Goal: Information Seeking & Learning: Learn about a topic

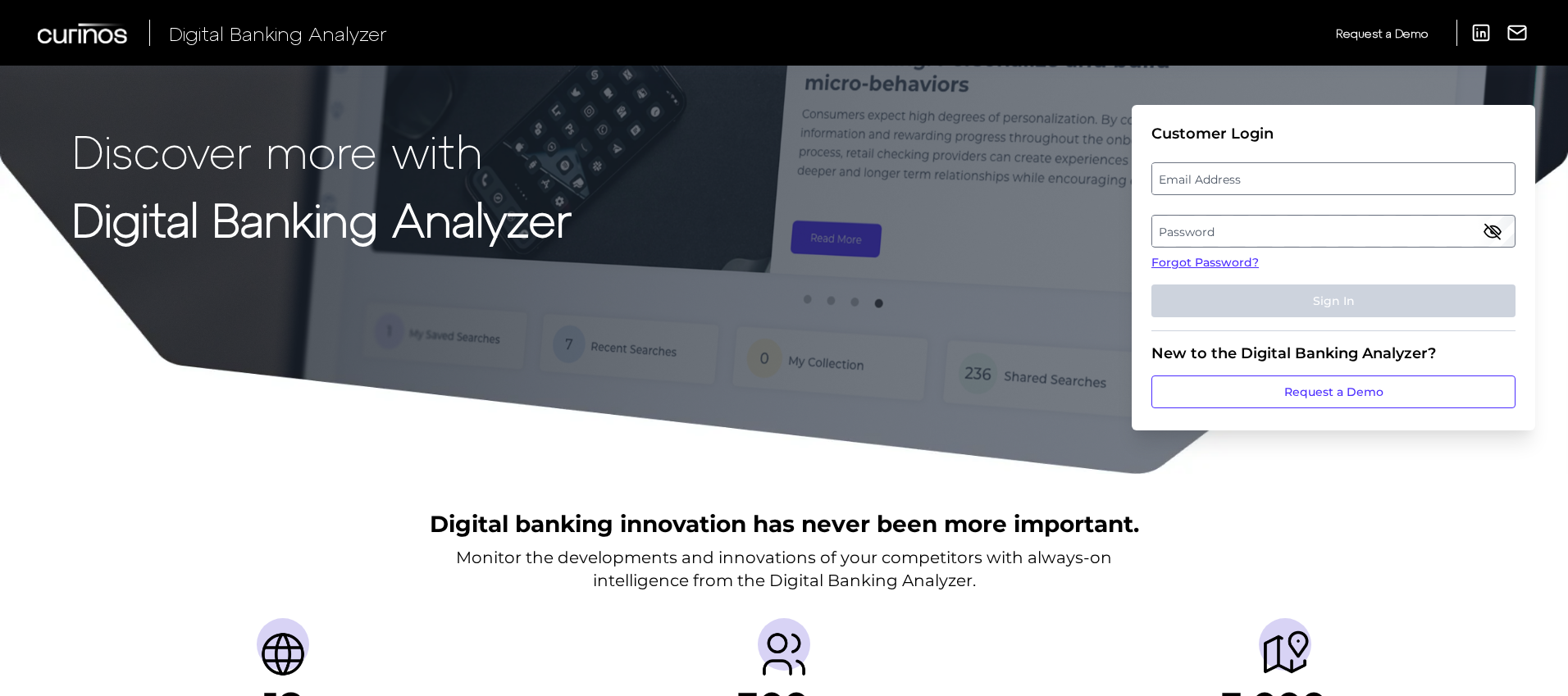
click at [1222, 181] on label "Email Address" at bounding box center [1333, 178] width 362 height 29
click at [1222, 181] on input "email" at bounding box center [1333, 178] width 364 height 33
type input "[PERSON_NAME][EMAIL_ADDRESS][DOMAIN_NAME]"
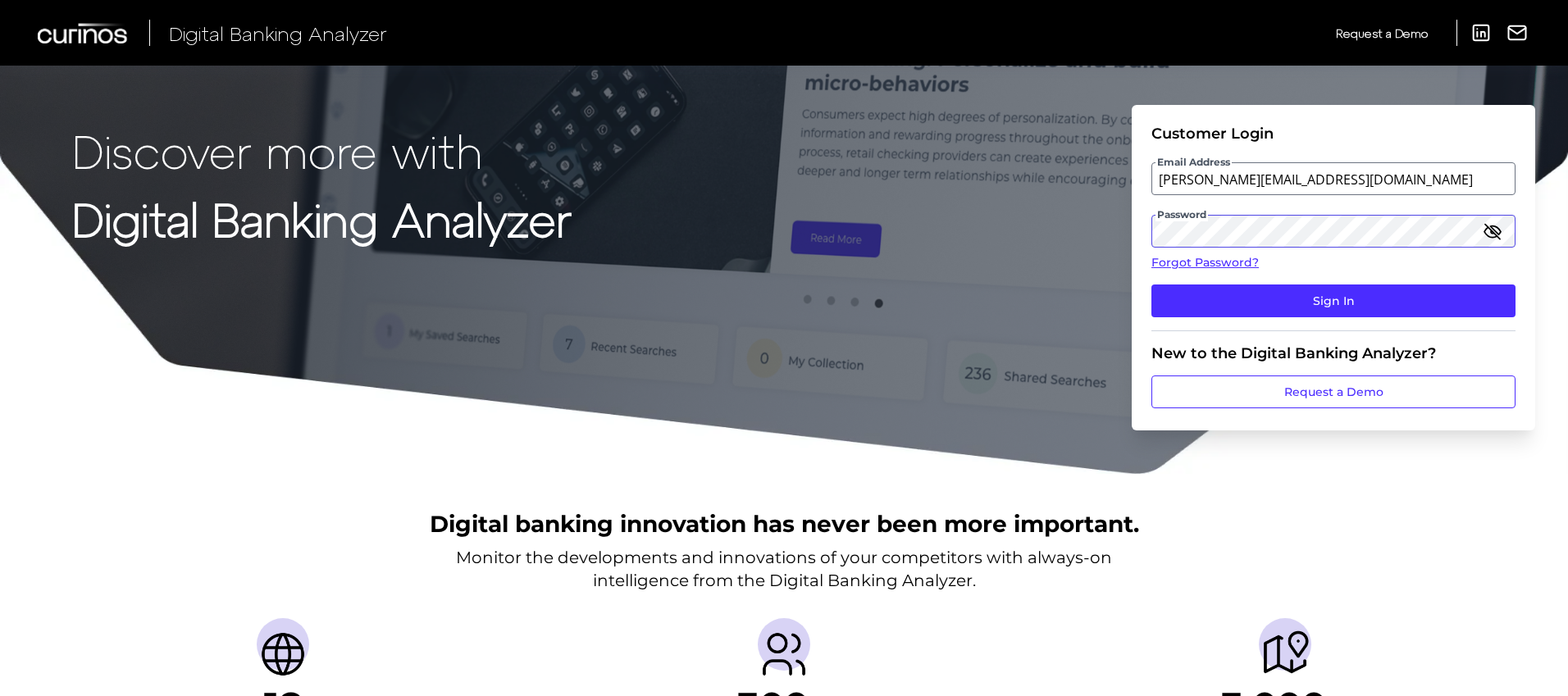
click at [1151, 284] on button "Sign In" at bounding box center [1333, 300] width 364 height 33
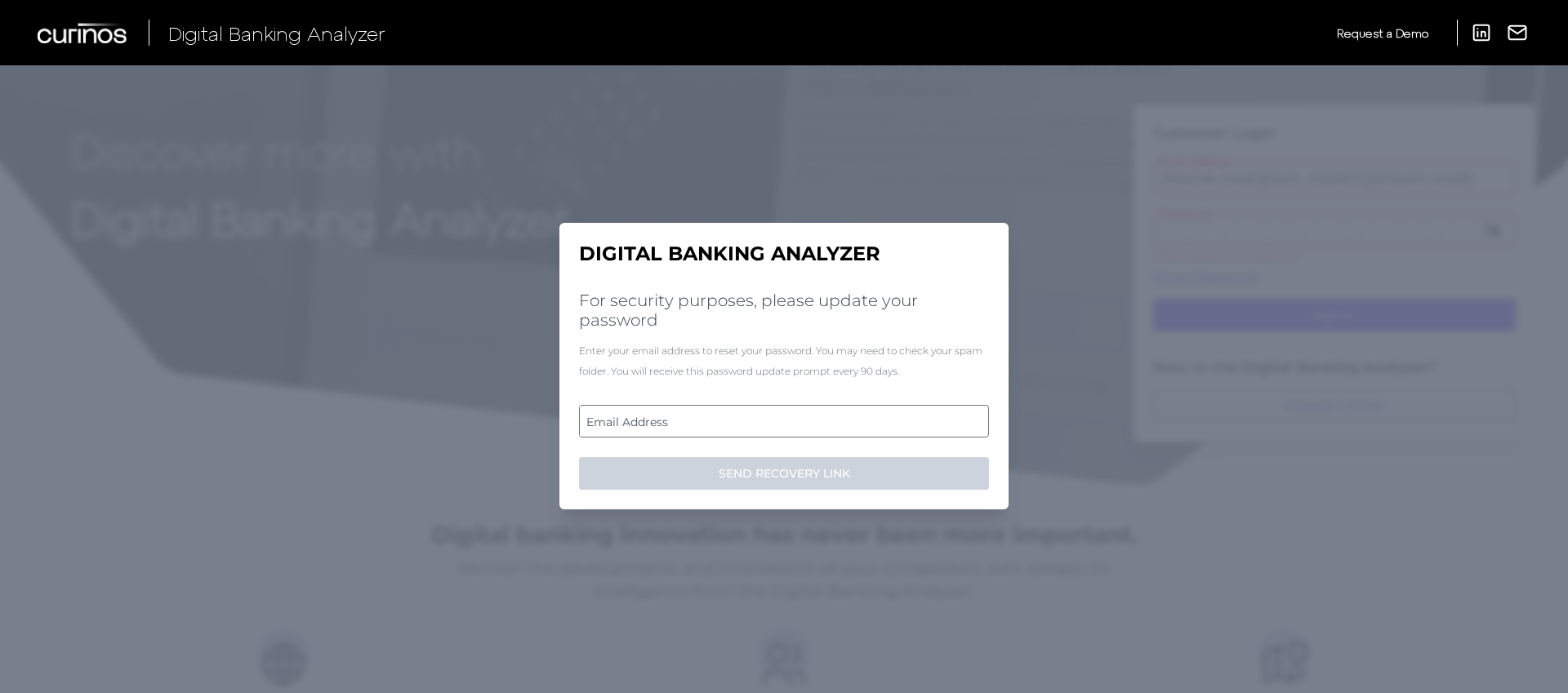
click at [911, 398] on div "Digital Banking Analyzer For security purposes, please update your password Ent…" at bounding box center [784, 366] width 449 height 287
click at [913, 405] on div "Digital Banking Analyzer For security purposes, please update your password Ent…" at bounding box center [784, 366] width 449 height 287
click at [912, 410] on label "Email Address" at bounding box center [783, 421] width 407 height 29
click at [912, 410] on input "email" at bounding box center [784, 421] width 410 height 33
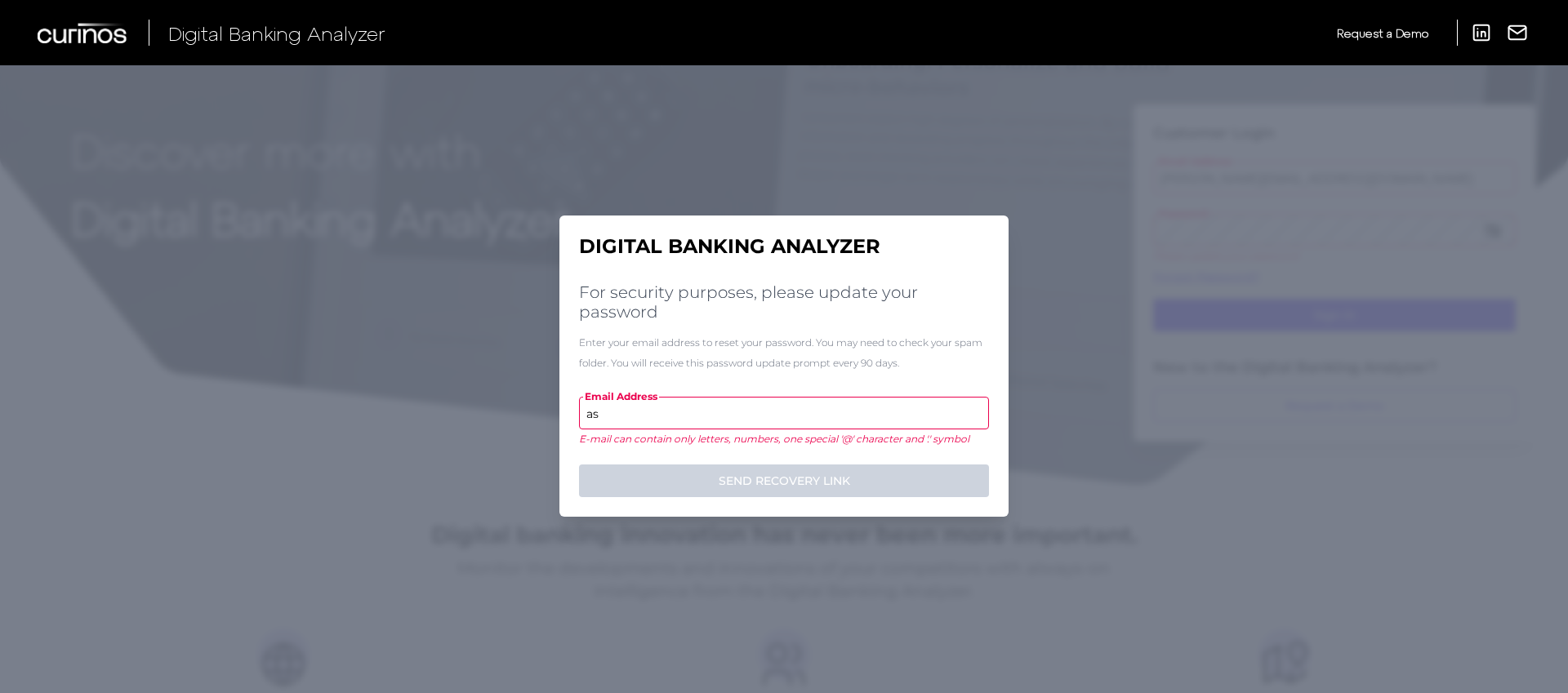
type input "a"
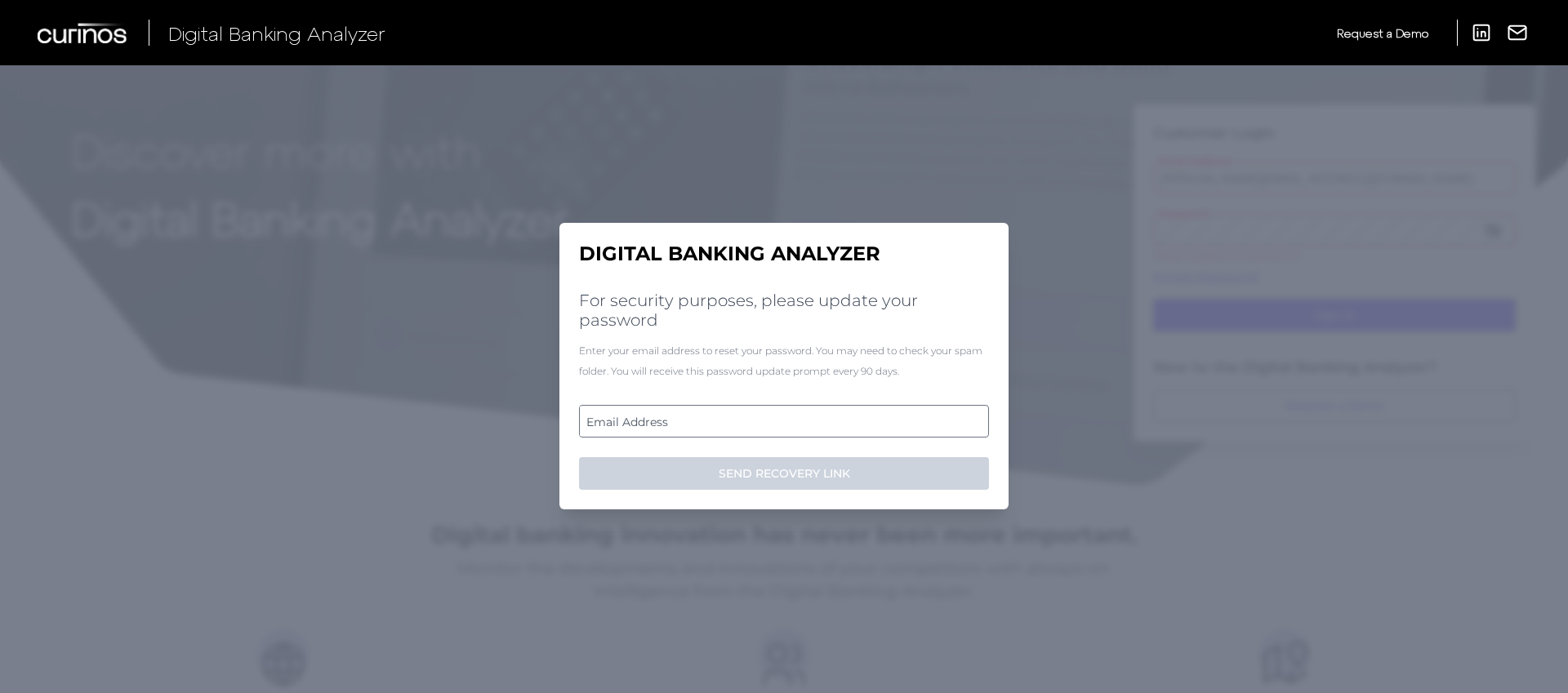
click at [748, 412] on label "Email Address" at bounding box center [783, 421] width 407 height 29
click at [748, 412] on input "email" at bounding box center [784, 421] width 410 height 33
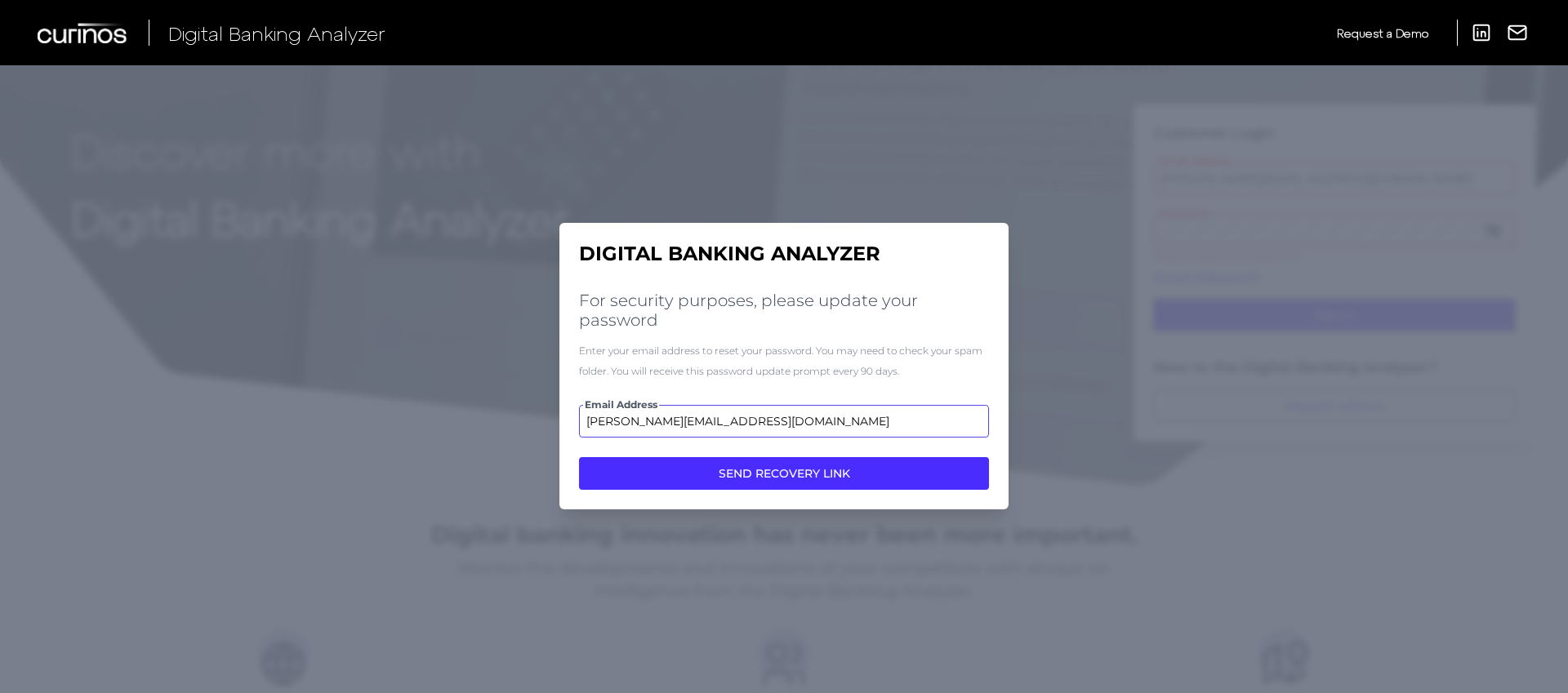
type input "[PERSON_NAME][EMAIL_ADDRESS][DOMAIN_NAME]"
click at [579, 457] on button "SEND RECOVERY LINK" at bounding box center [784, 473] width 410 height 33
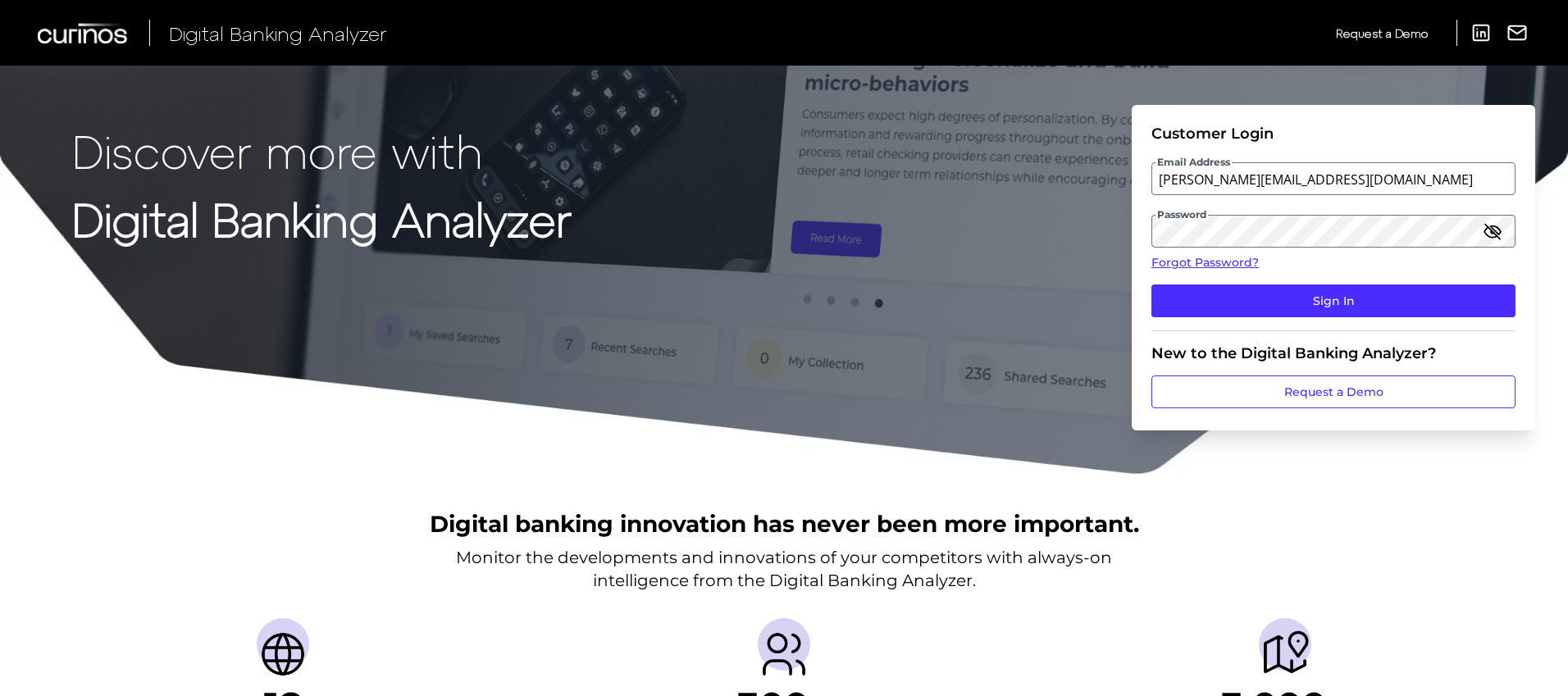
click at [1482, 234] on icon "button" at bounding box center [1492, 231] width 20 height 20
click at [1492, 234] on icon "button" at bounding box center [1492, 231] width 20 height 20
click at [1491, 235] on icon "button" at bounding box center [1492, 231] width 20 height 20
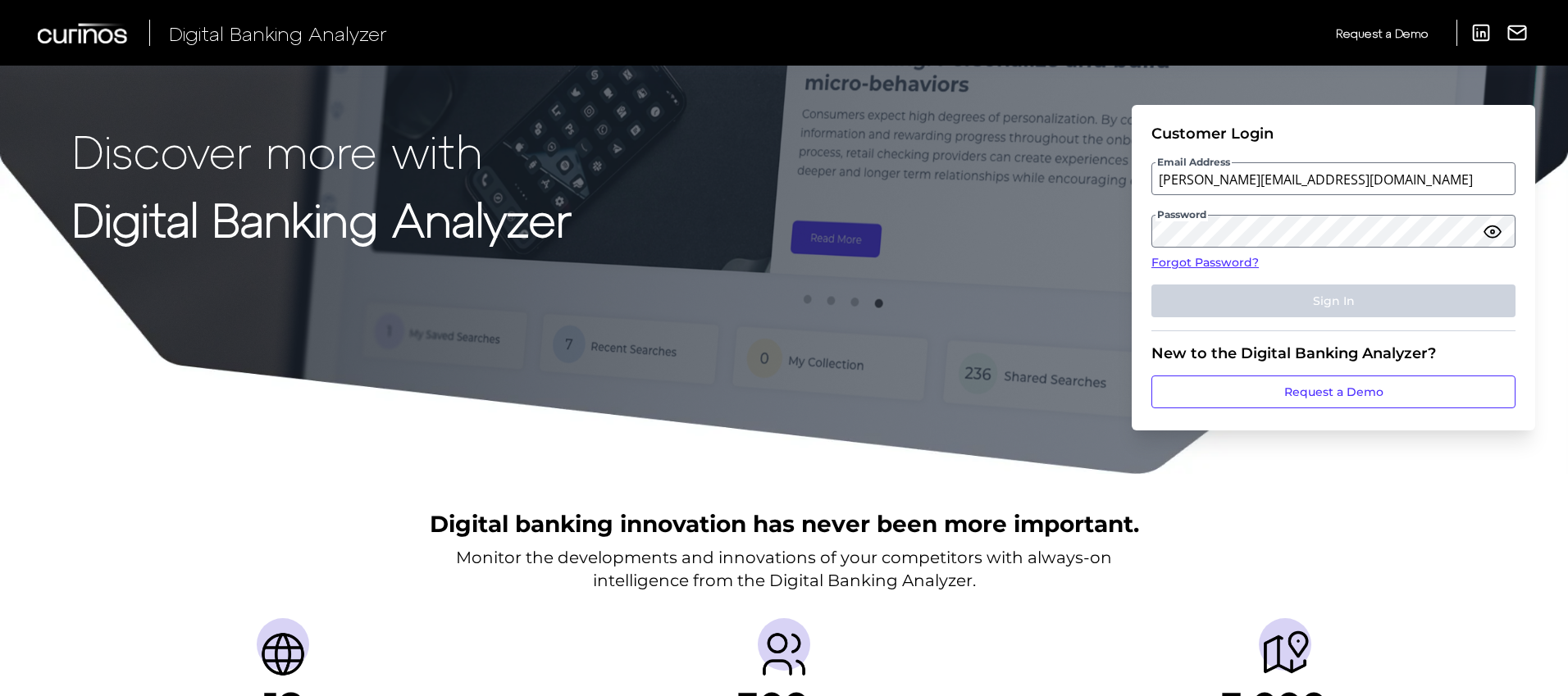
click at [1488, 234] on icon "button" at bounding box center [1492, 231] width 20 height 20
click at [1482, 271] on link "Forgot Password?" at bounding box center [1333, 262] width 364 height 17
click at [1321, 187] on label "Email Address" at bounding box center [1333, 178] width 362 height 29
click at [1321, 187] on input "email" at bounding box center [1333, 178] width 364 height 33
type input "[PERSON_NAME][EMAIL_ADDRESS][DOMAIN_NAME]"
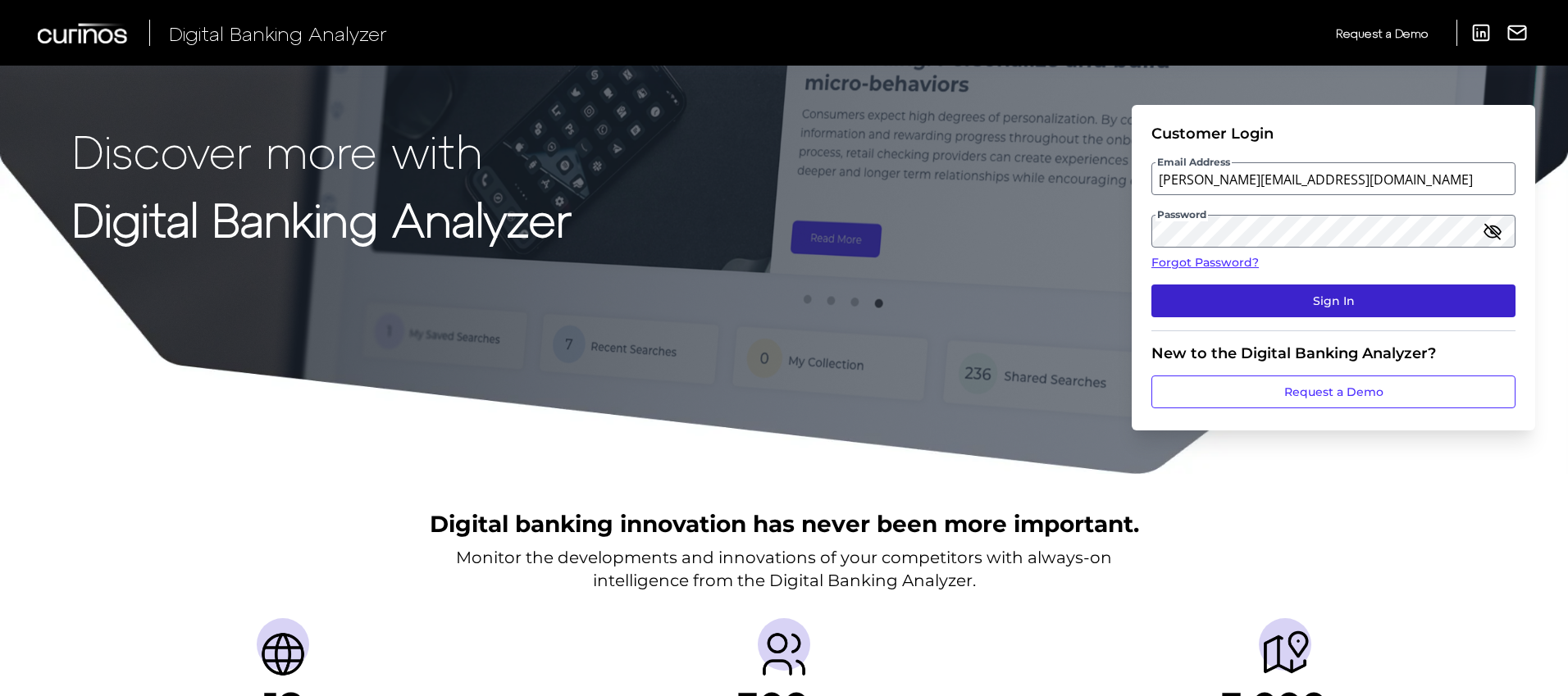
click at [1333, 314] on button "Sign In" at bounding box center [1333, 300] width 364 height 33
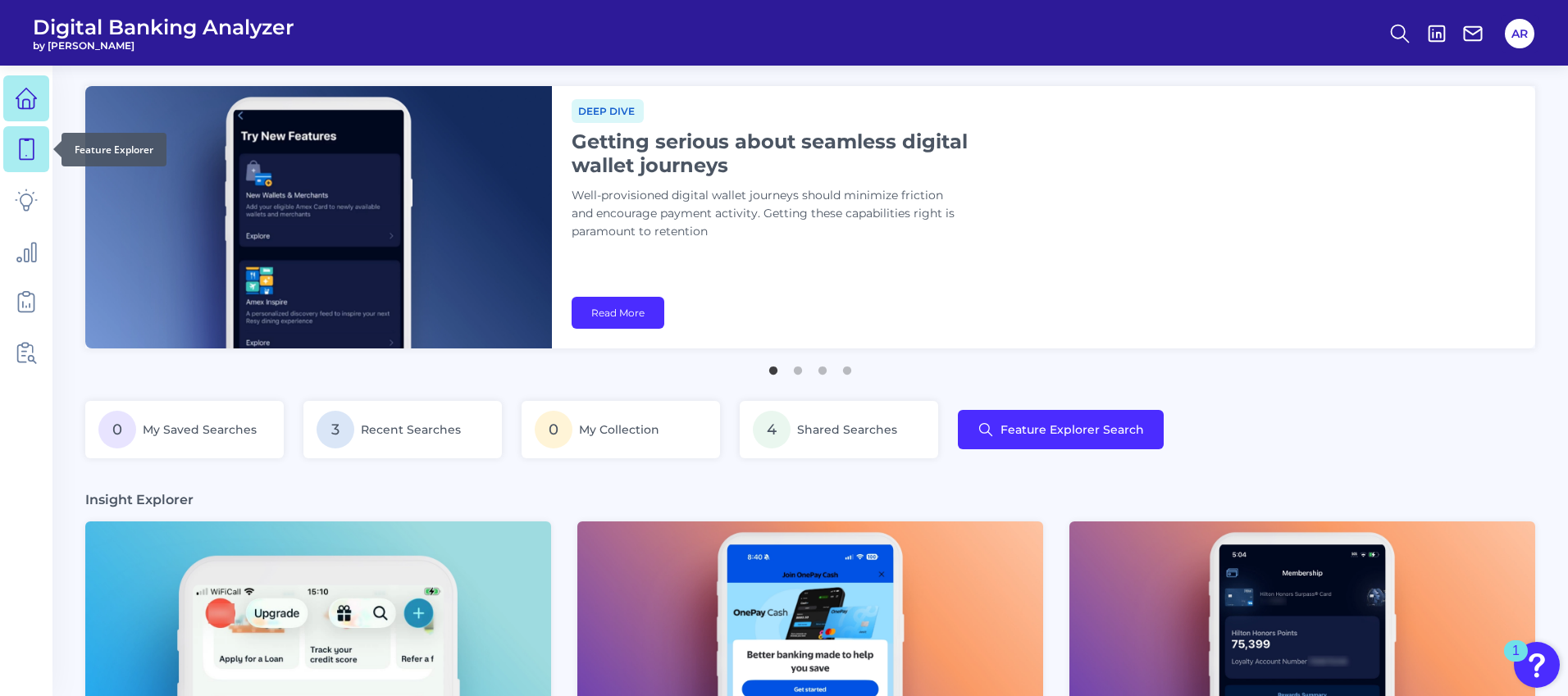
click at [20, 149] on icon at bounding box center [27, 149] width 14 height 20
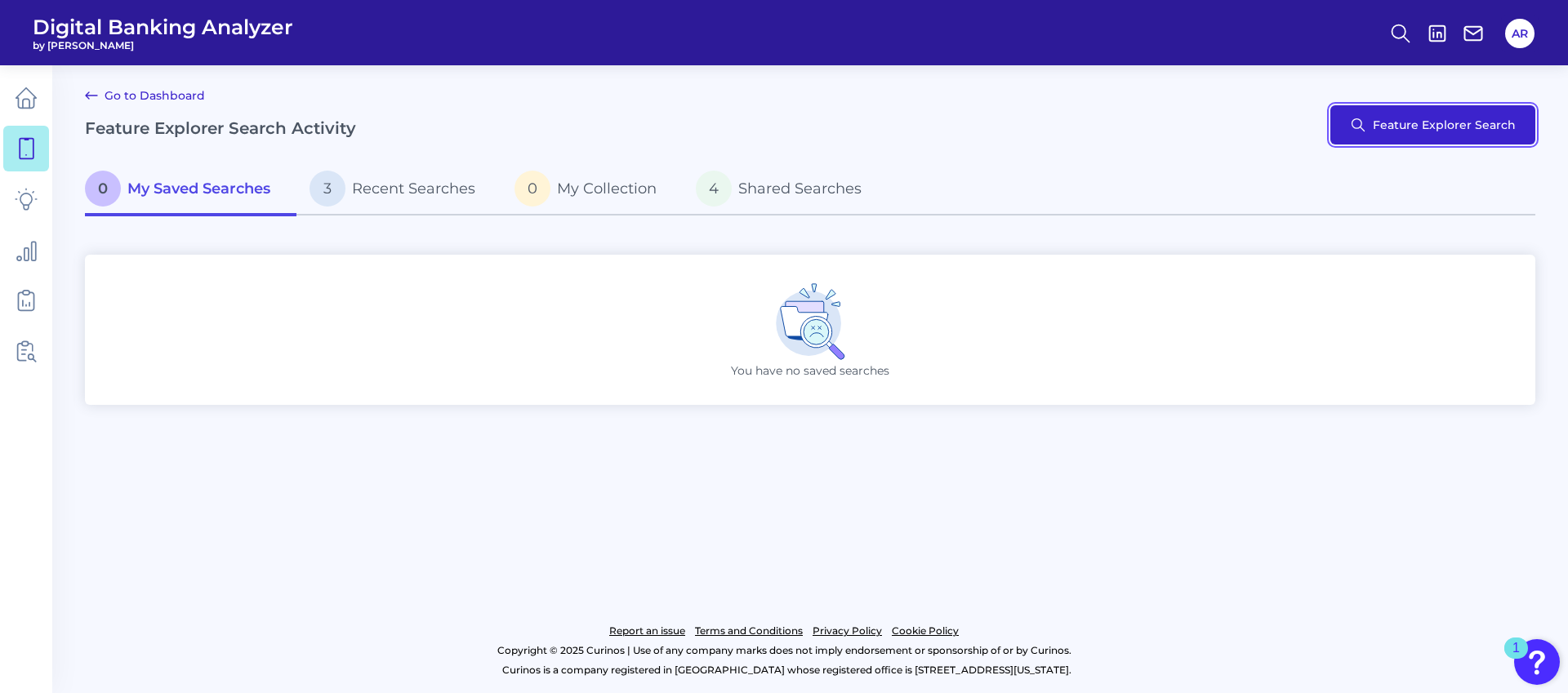
click at [1358, 138] on button "Feature Explorer Search" at bounding box center [1432, 125] width 205 height 39
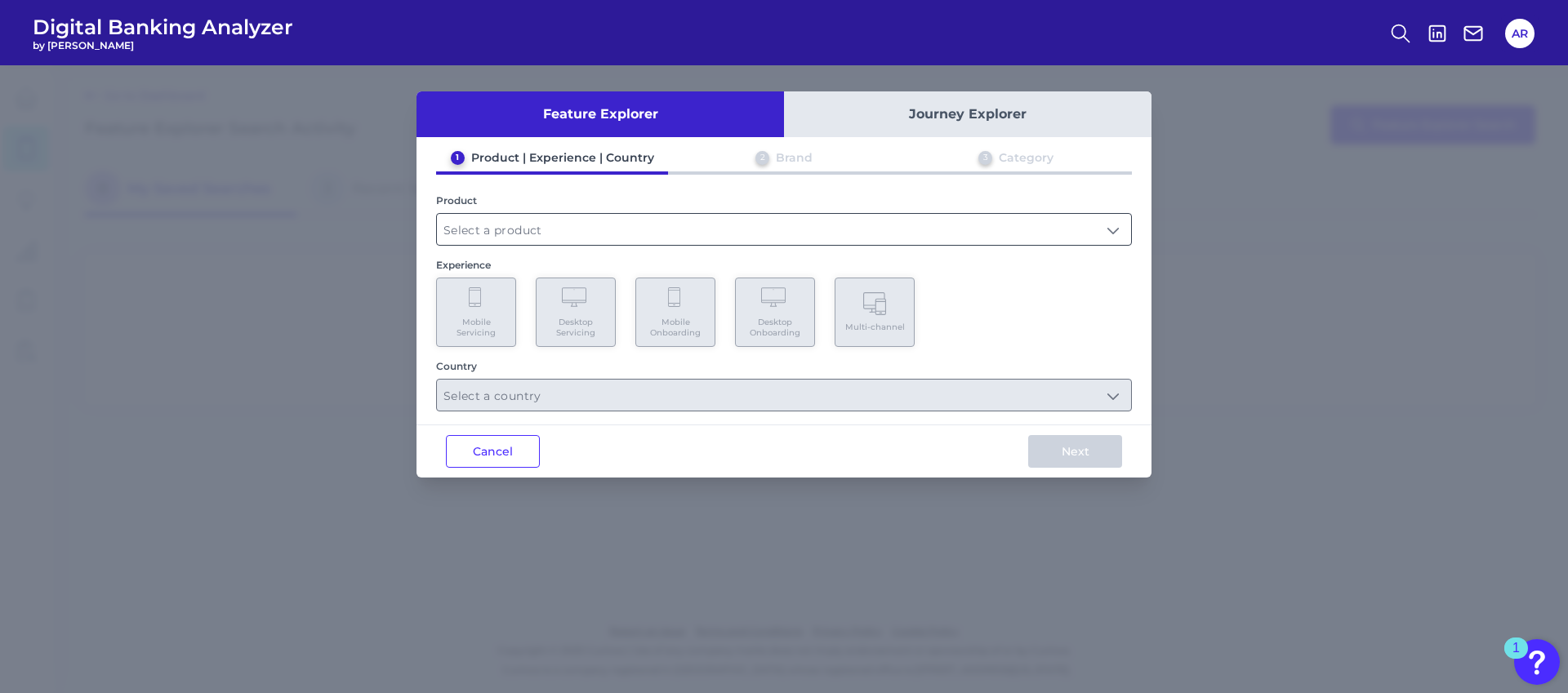
click at [719, 220] on input "text" at bounding box center [784, 229] width 694 height 31
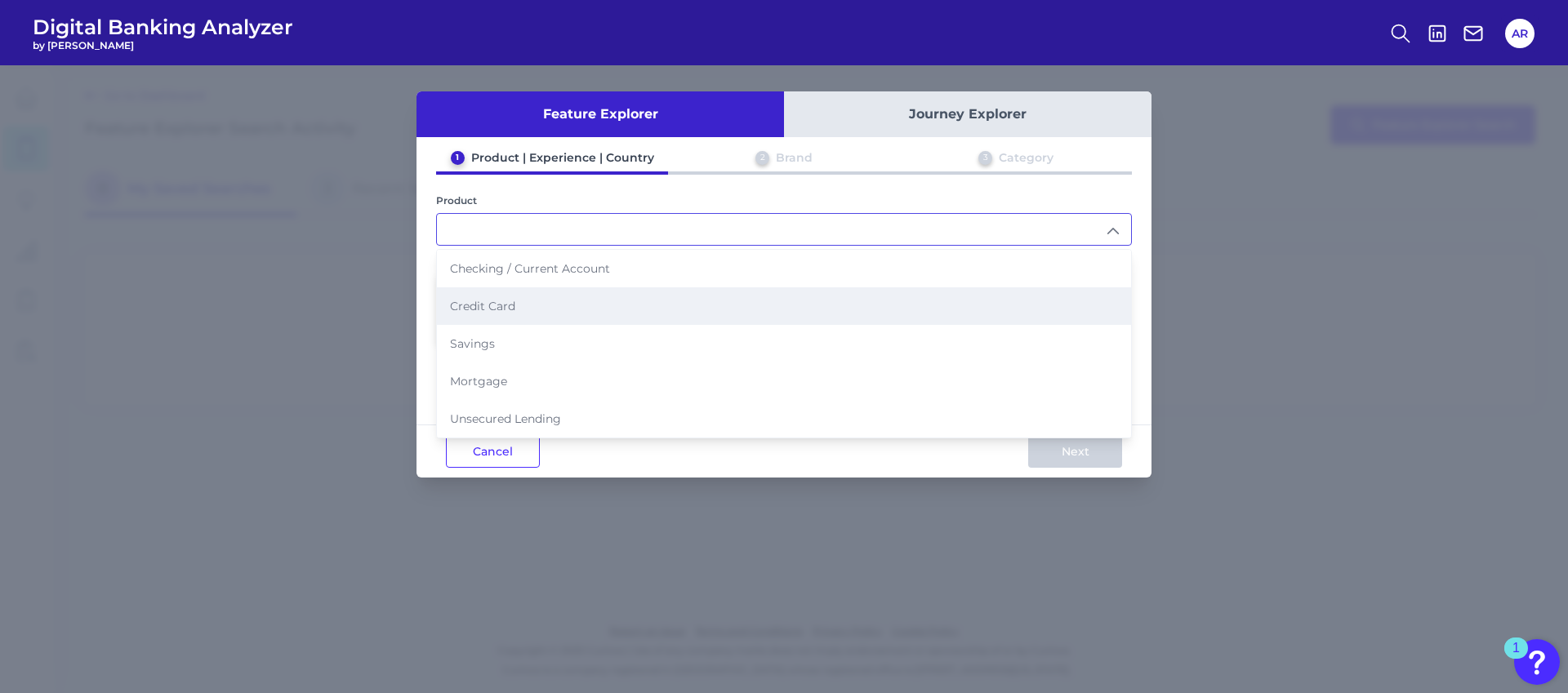
click at [583, 291] on li "Credit Card" at bounding box center [784, 306] width 694 height 37
type input "Credit Card"
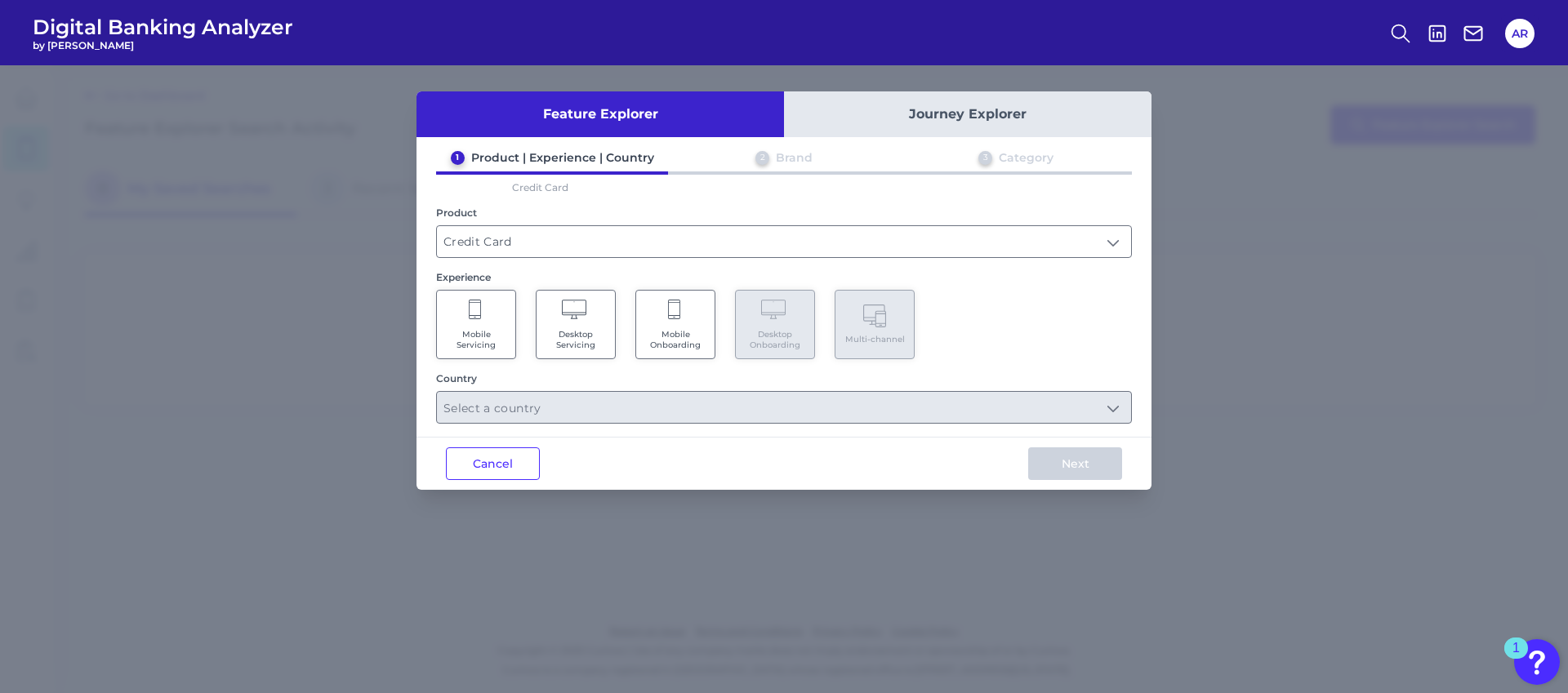
click at [599, 344] on span "Desktop Servicing" at bounding box center [576, 340] width 62 height 21
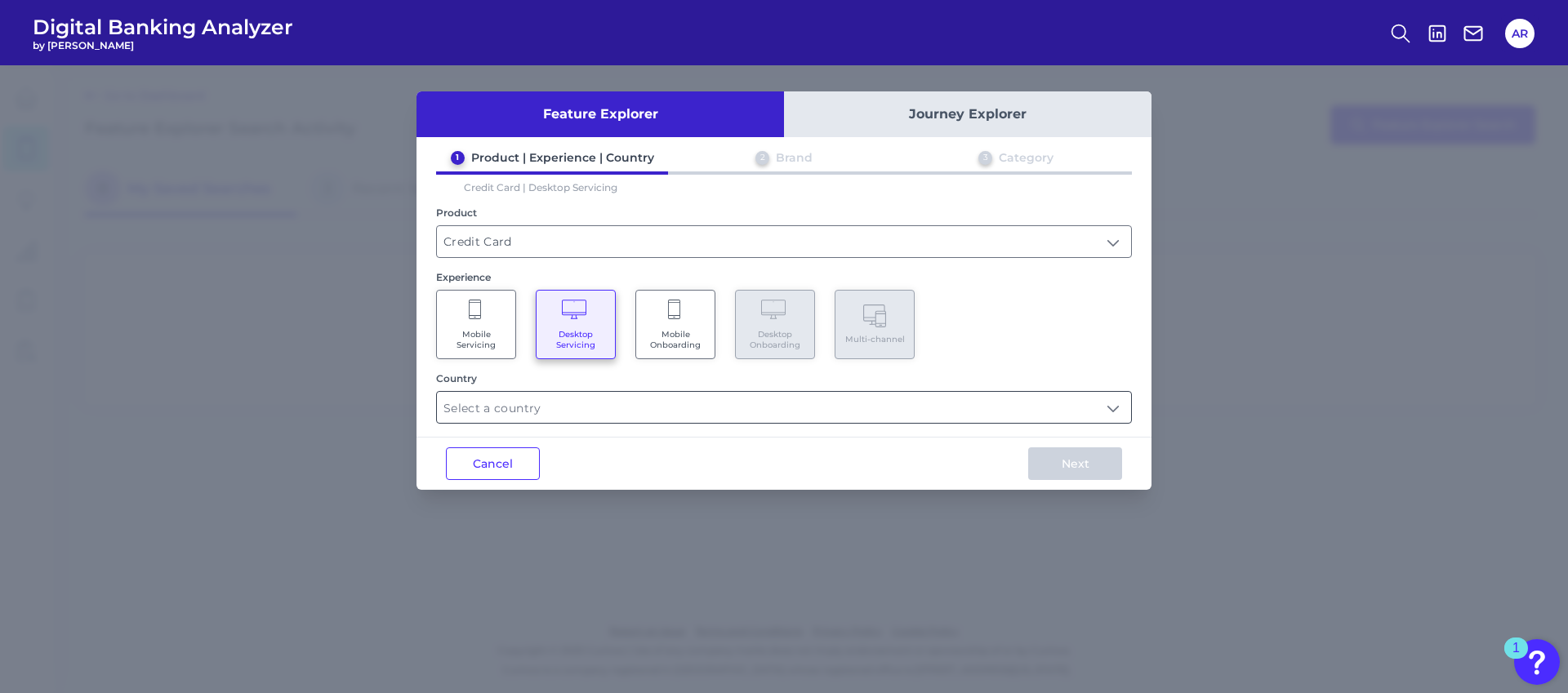
click at [624, 409] on input "text" at bounding box center [784, 407] width 694 height 31
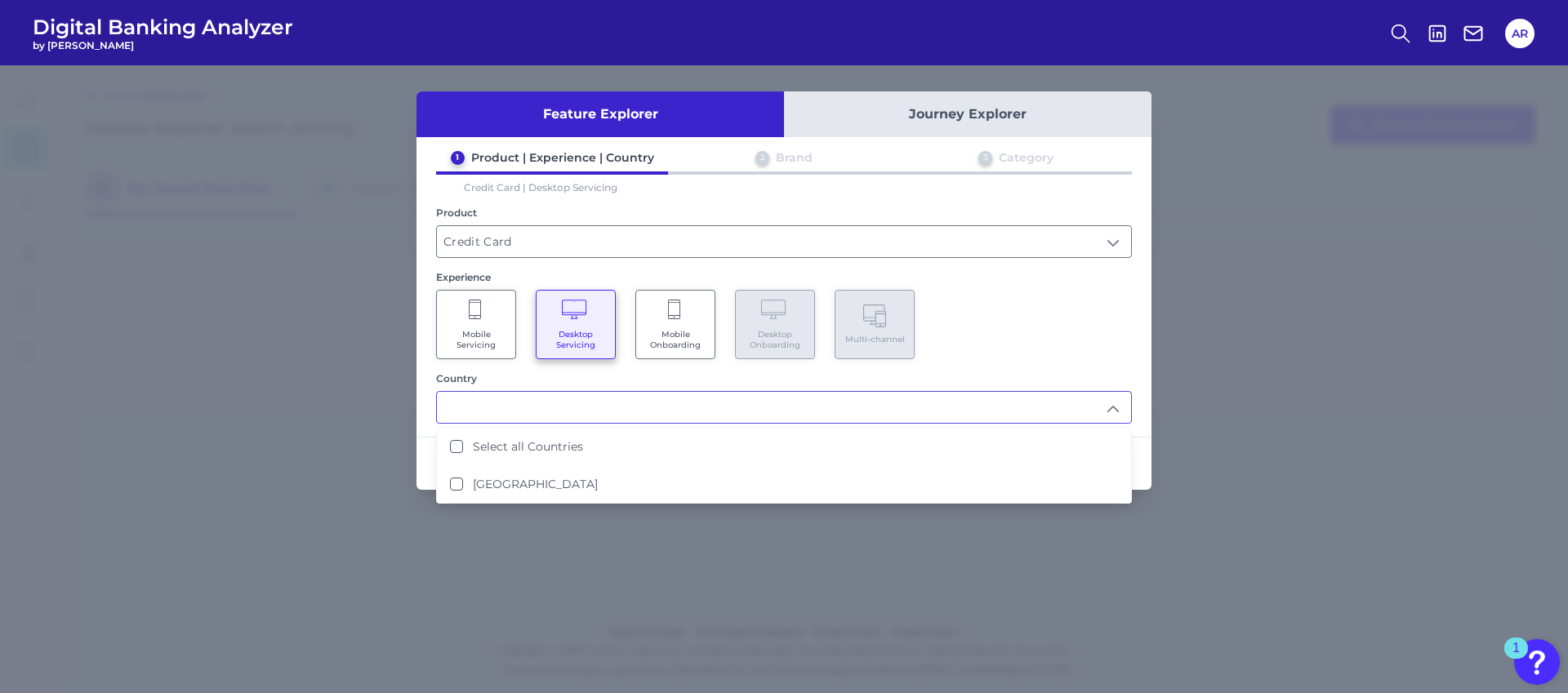
click at [627, 374] on div "Country" at bounding box center [784, 379] width 696 height 12
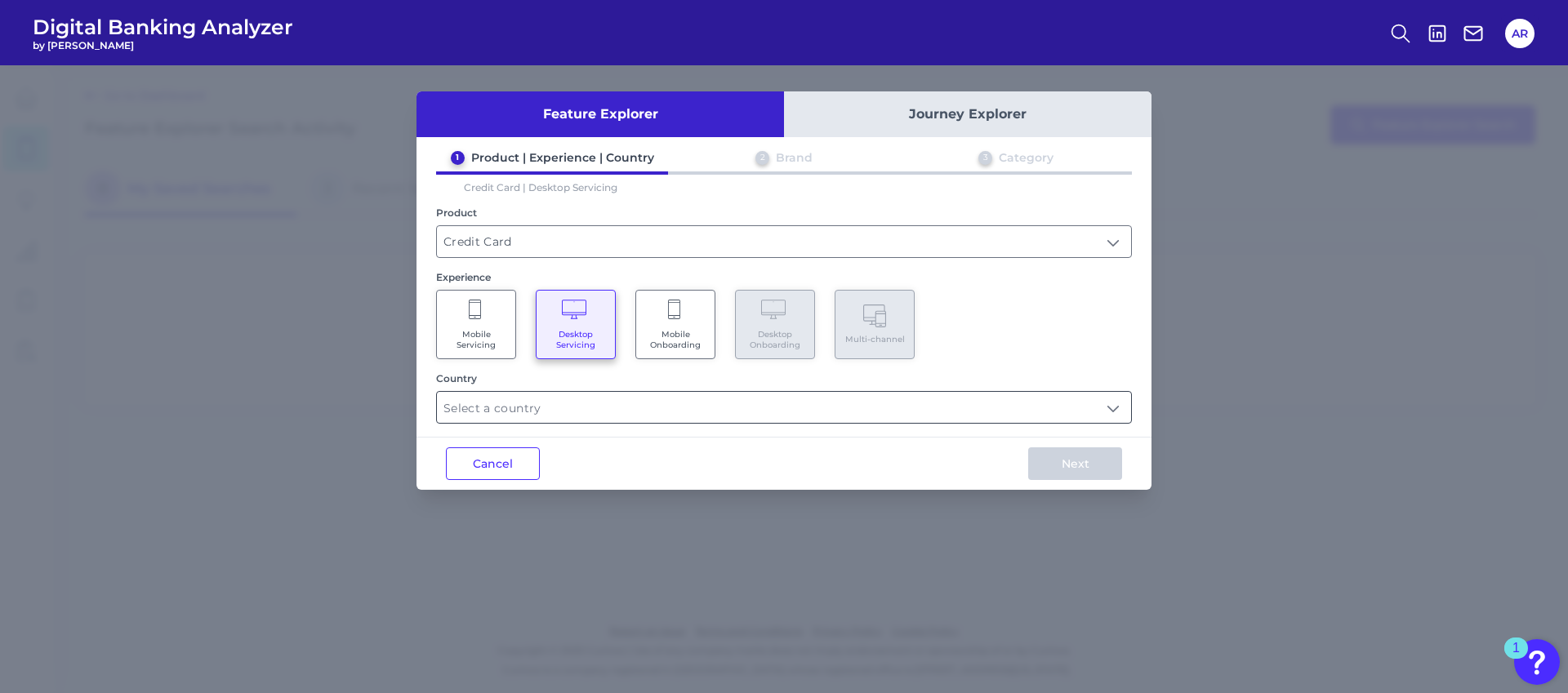
click at [1114, 406] on input "text" at bounding box center [784, 407] width 694 height 31
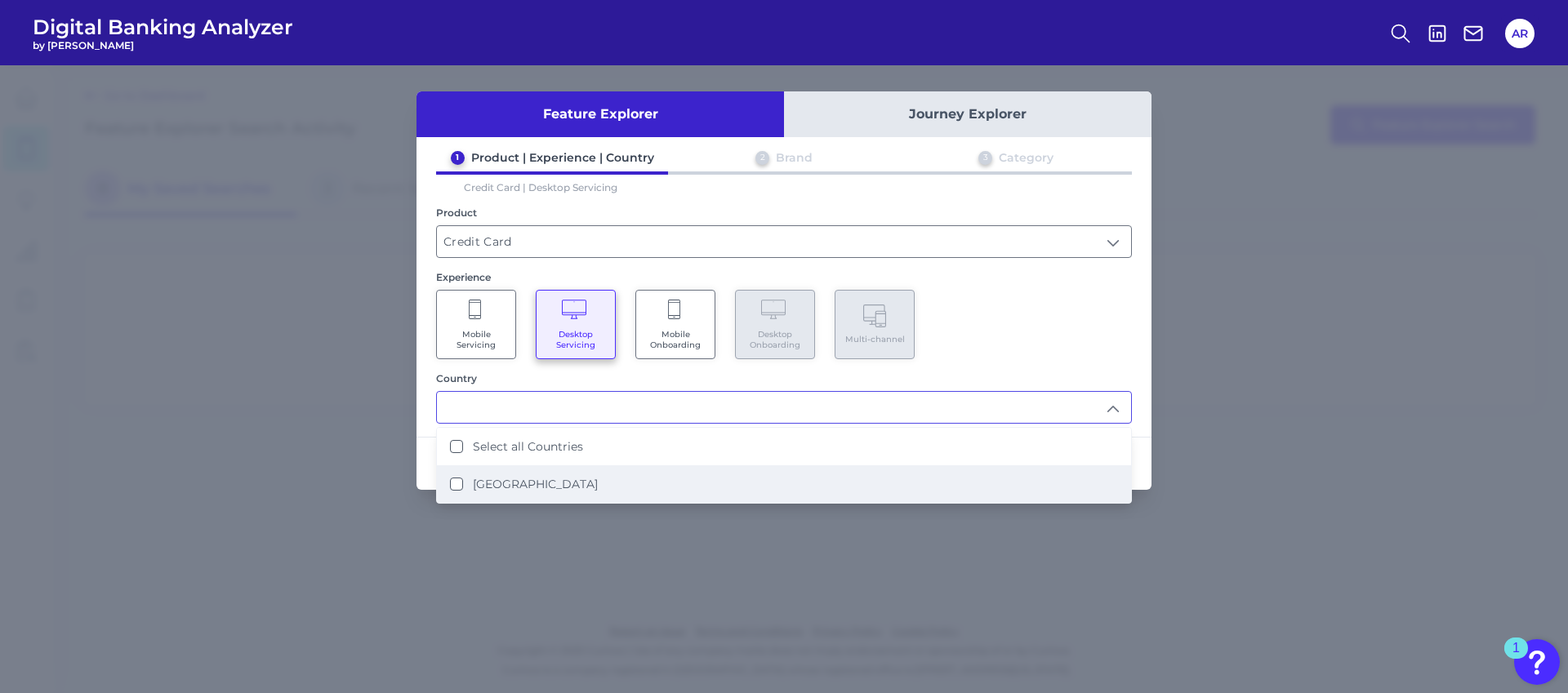
click at [540, 486] on label "[GEOGRAPHIC_DATA]" at bounding box center [535, 484] width 125 height 15
type input "Select all Countries"
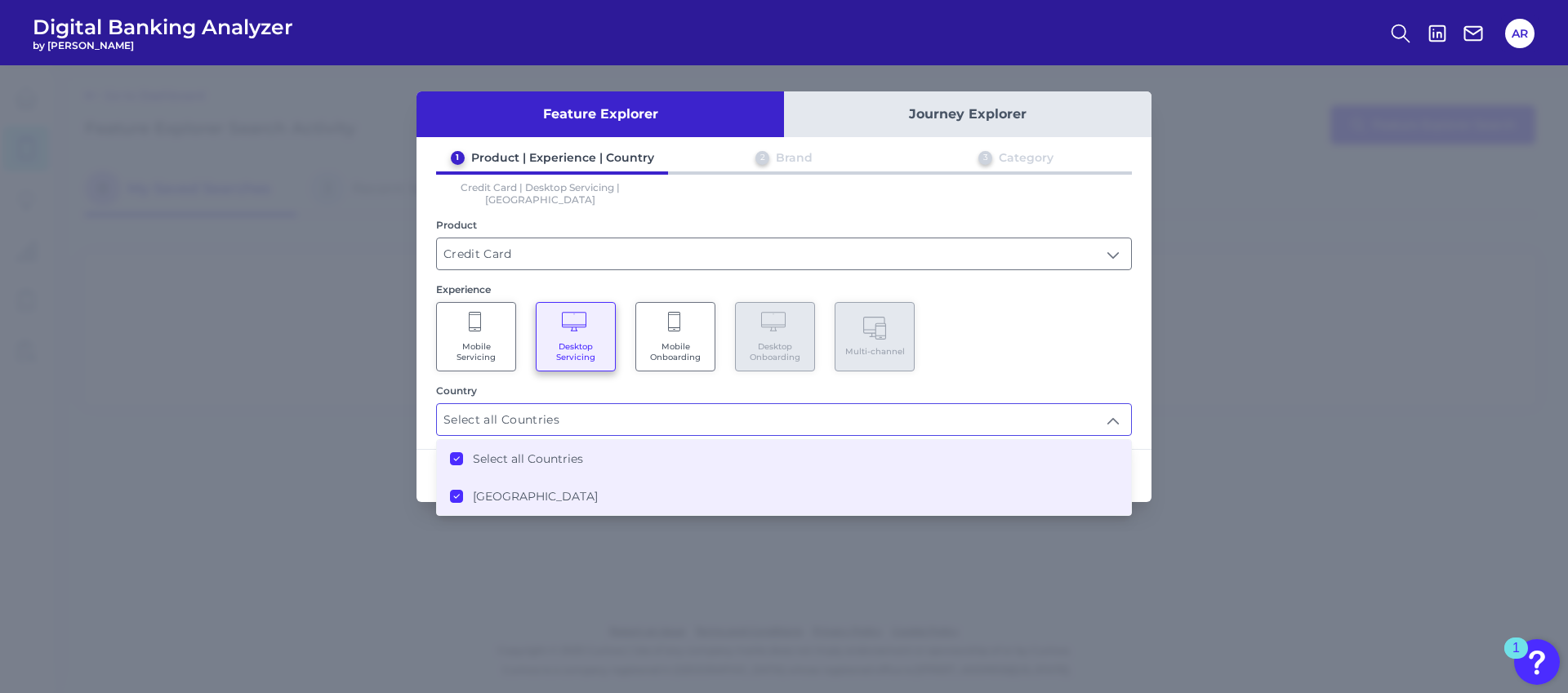
click at [702, 384] on div "Country" at bounding box center [784, 390] width 696 height 12
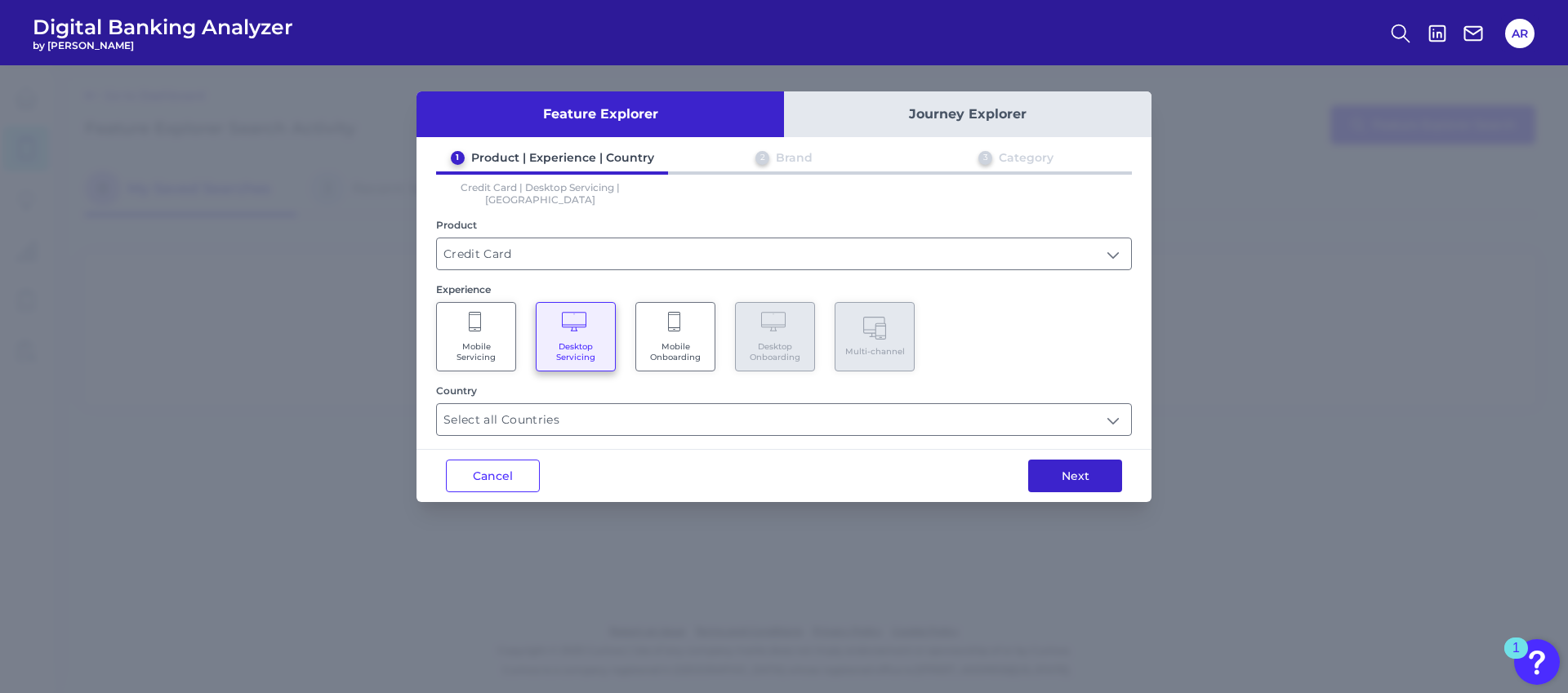
click at [1051, 460] on button "Next" at bounding box center [1076, 476] width 94 height 33
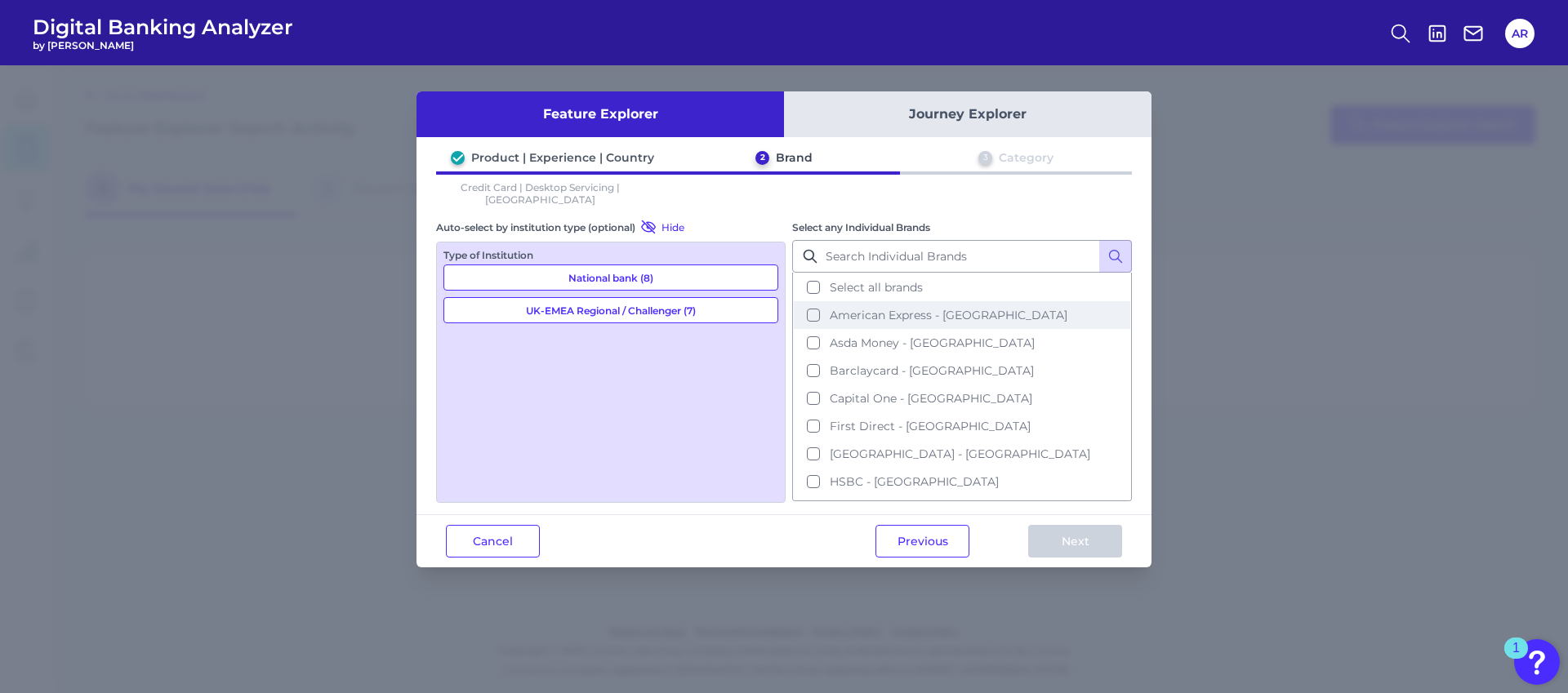
click at [817, 303] on button "American Express - [GEOGRAPHIC_DATA]" at bounding box center [962, 315] width 336 height 28
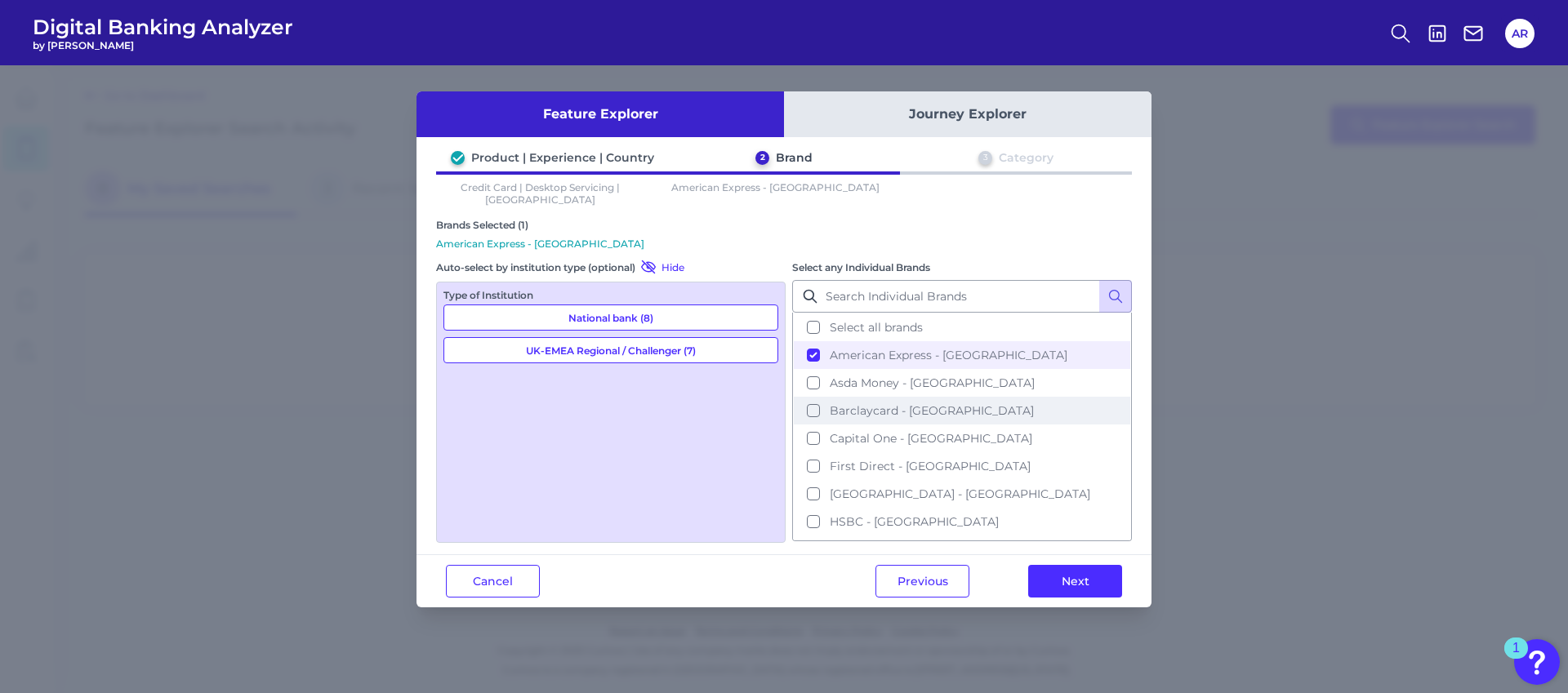
click at [815, 397] on button "Barclaycard - [GEOGRAPHIC_DATA]" at bounding box center [962, 410] width 336 height 28
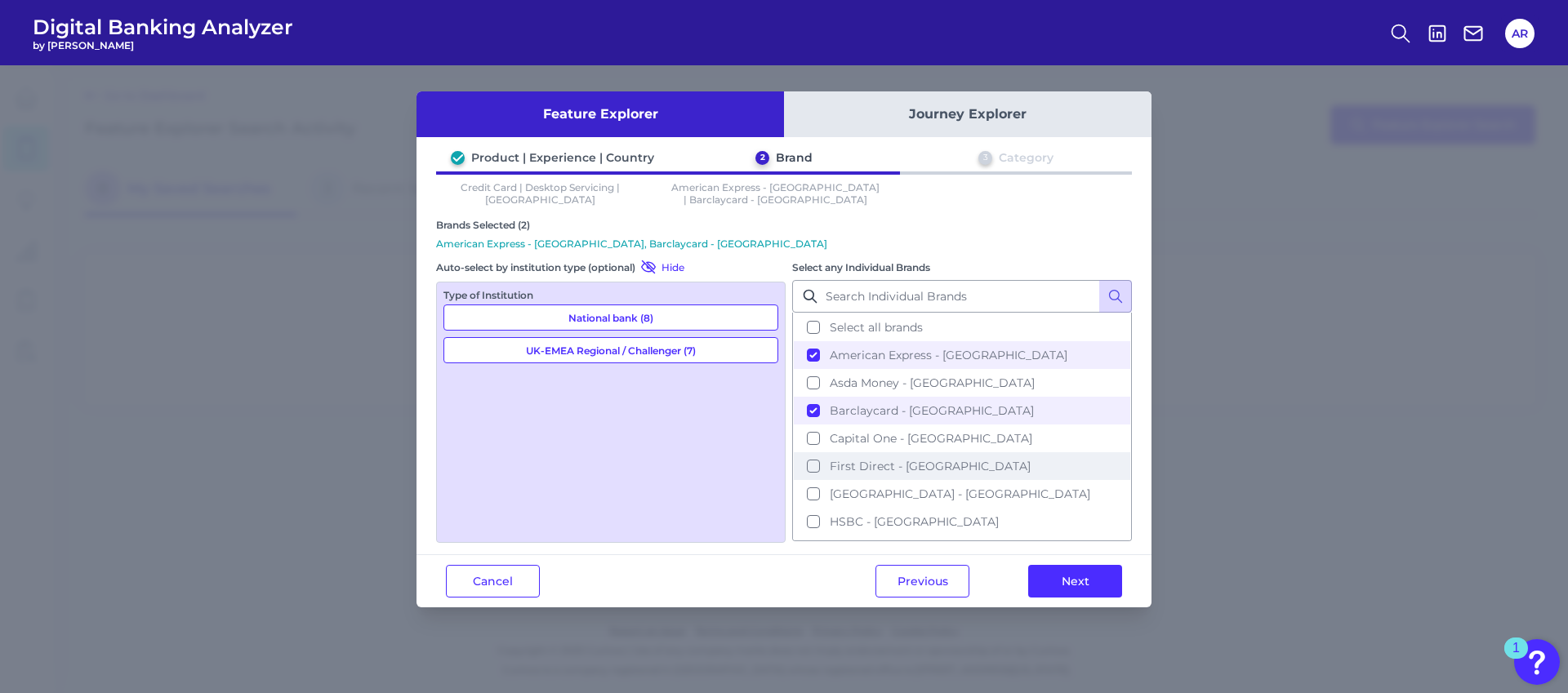
click at [814, 454] on button "First Direct - [GEOGRAPHIC_DATA]" at bounding box center [962, 466] width 336 height 28
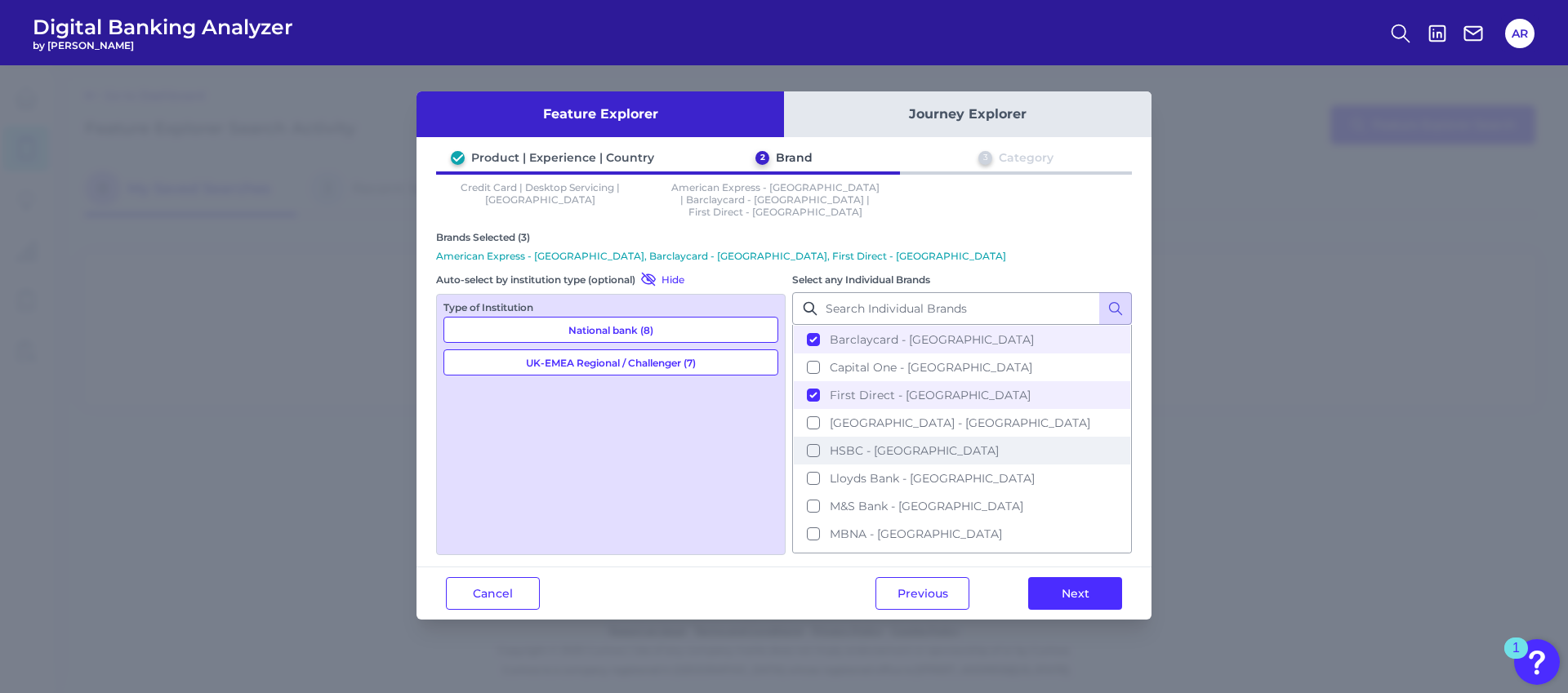
scroll to position [94, 0]
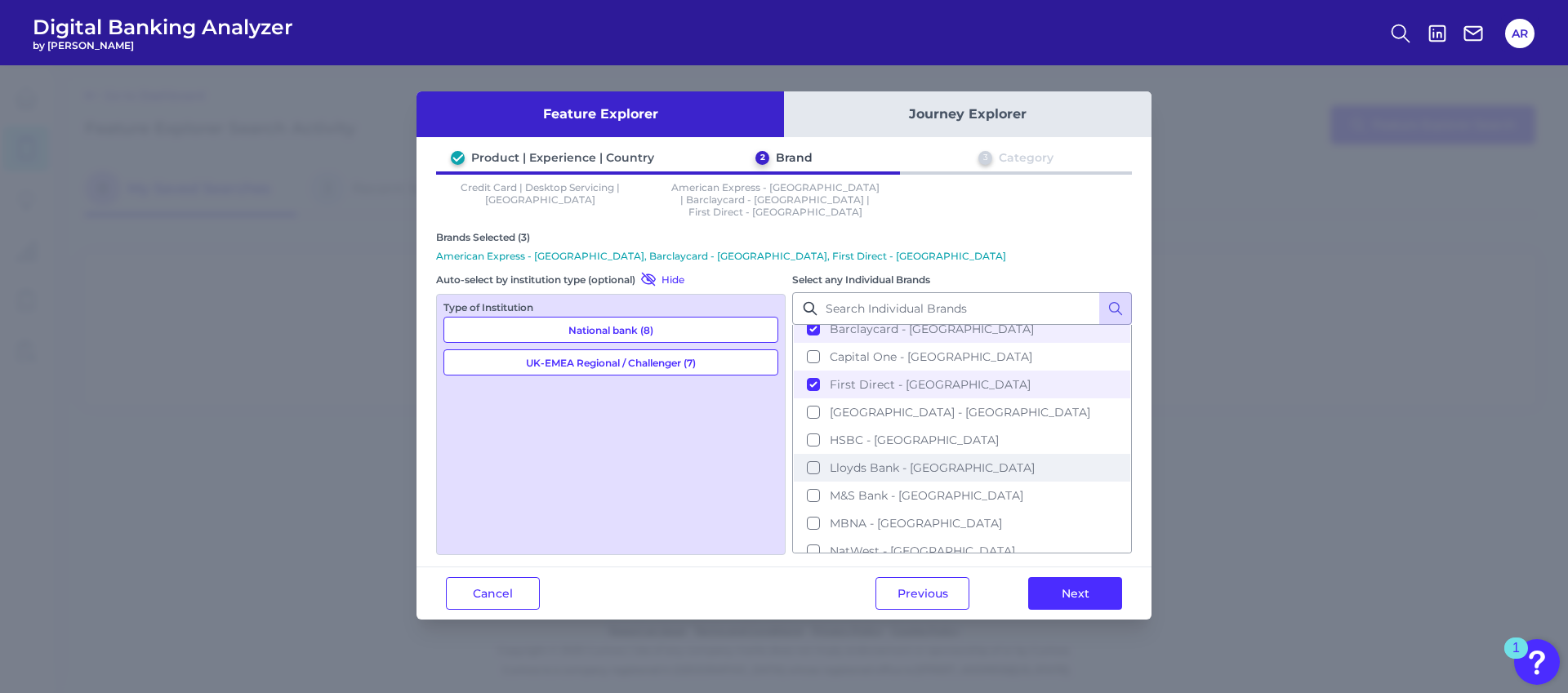
click at [815, 454] on button "Lloyds Bank - [GEOGRAPHIC_DATA]" at bounding box center [962, 468] width 336 height 28
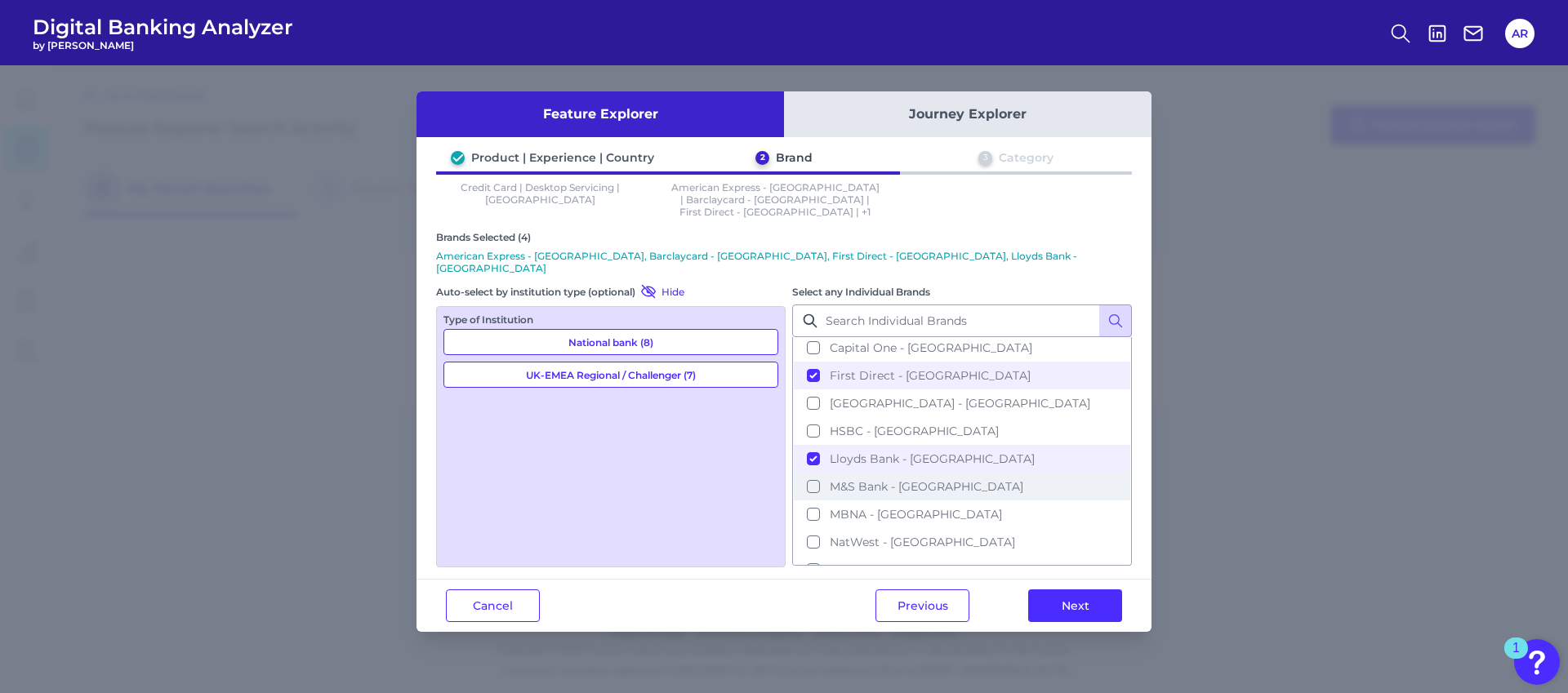
scroll to position [193, 0]
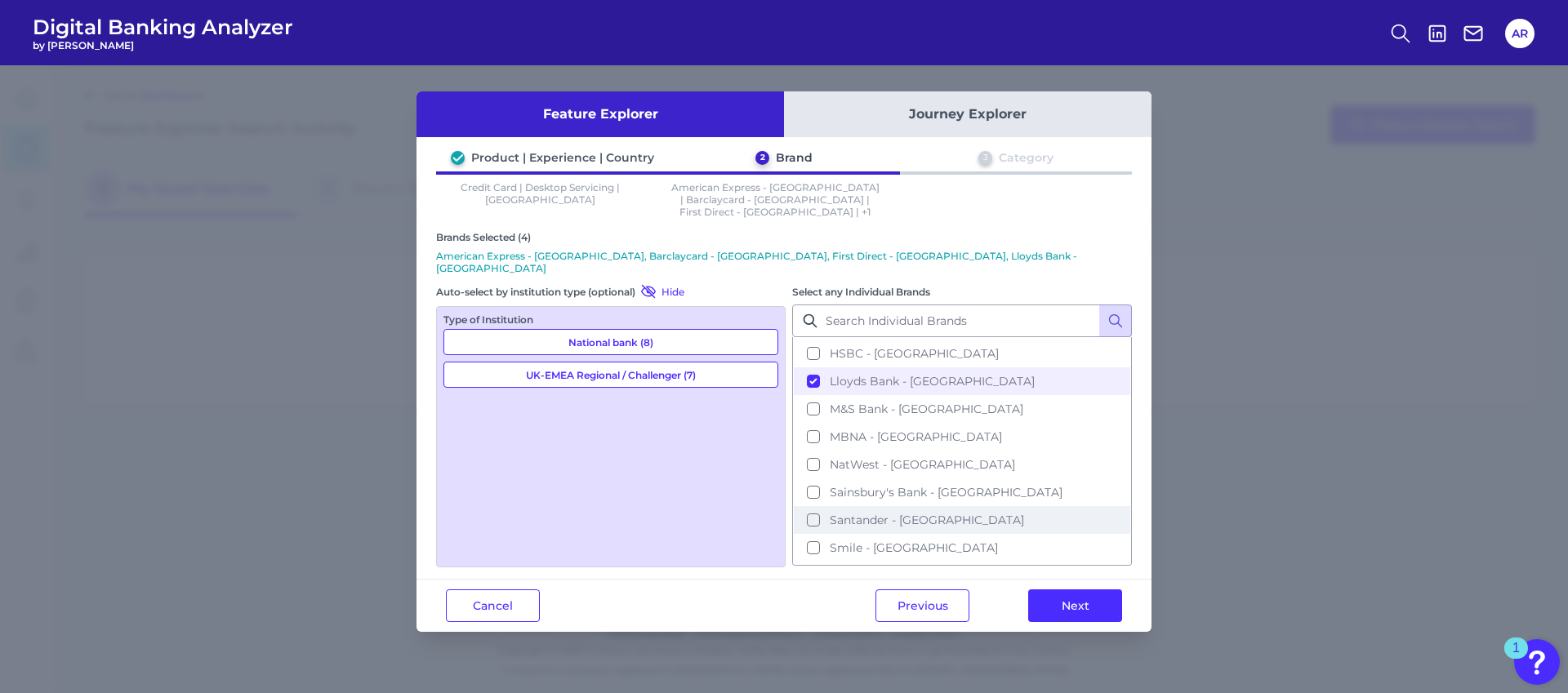
click at [815, 507] on button "Santander - [GEOGRAPHIC_DATA]" at bounding box center [962, 520] width 336 height 28
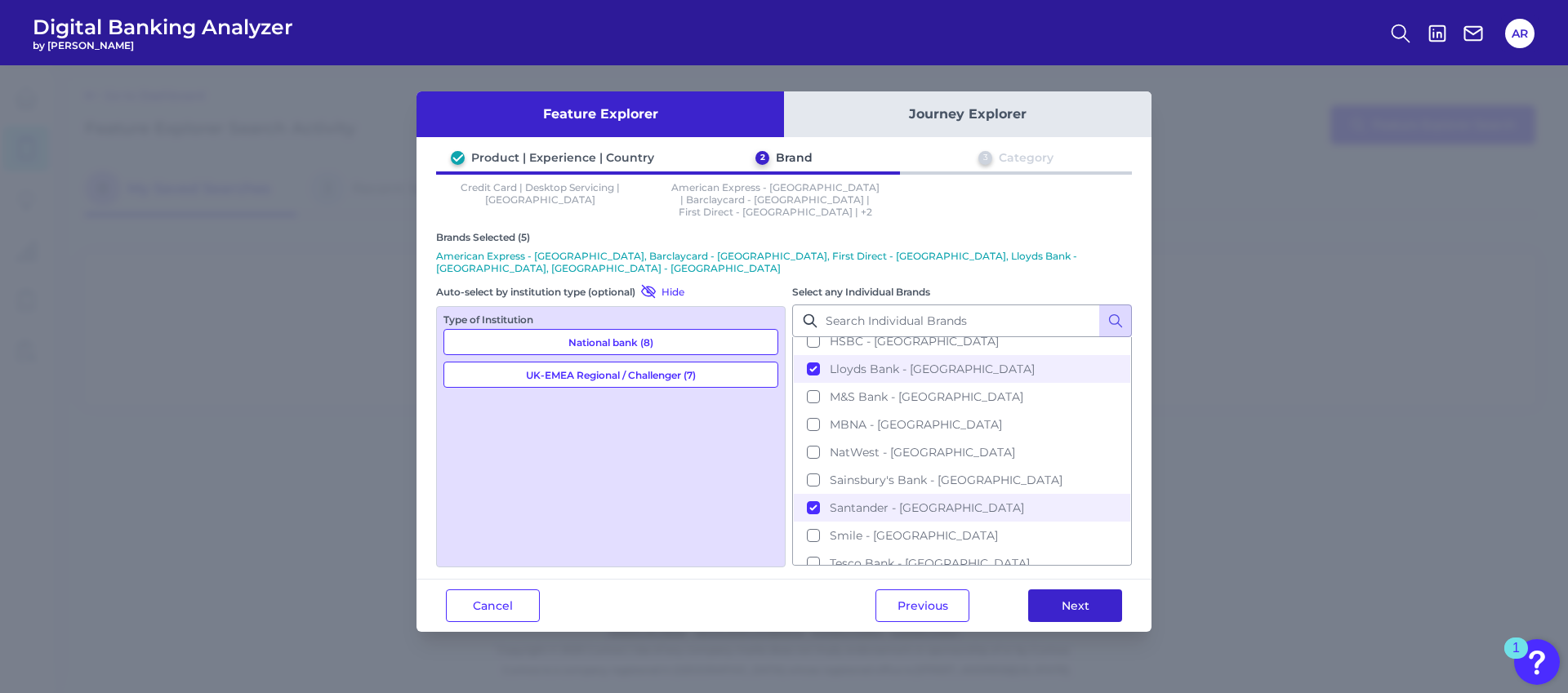
click at [1098, 589] on button "Next" at bounding box center [1076, 605] width 94 height 33
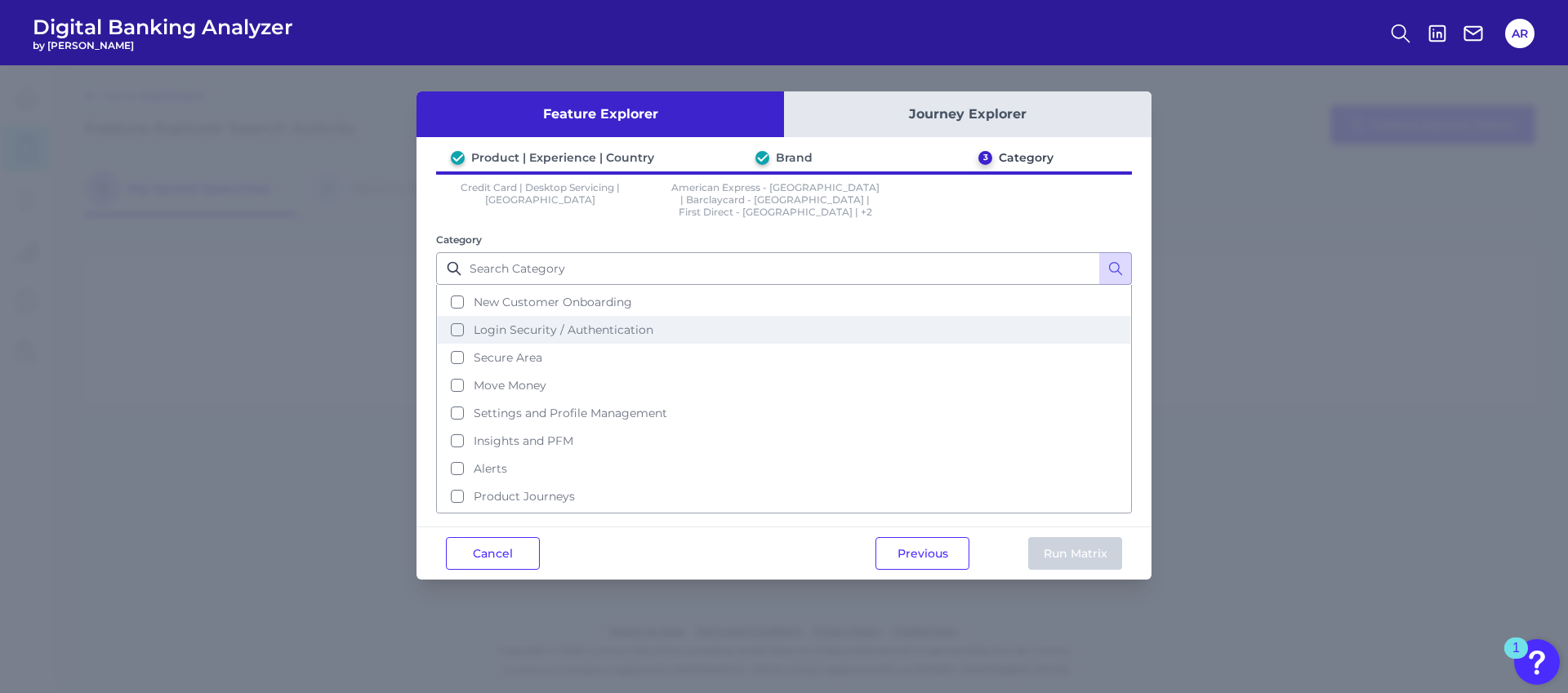
scroll to position [70, 0]
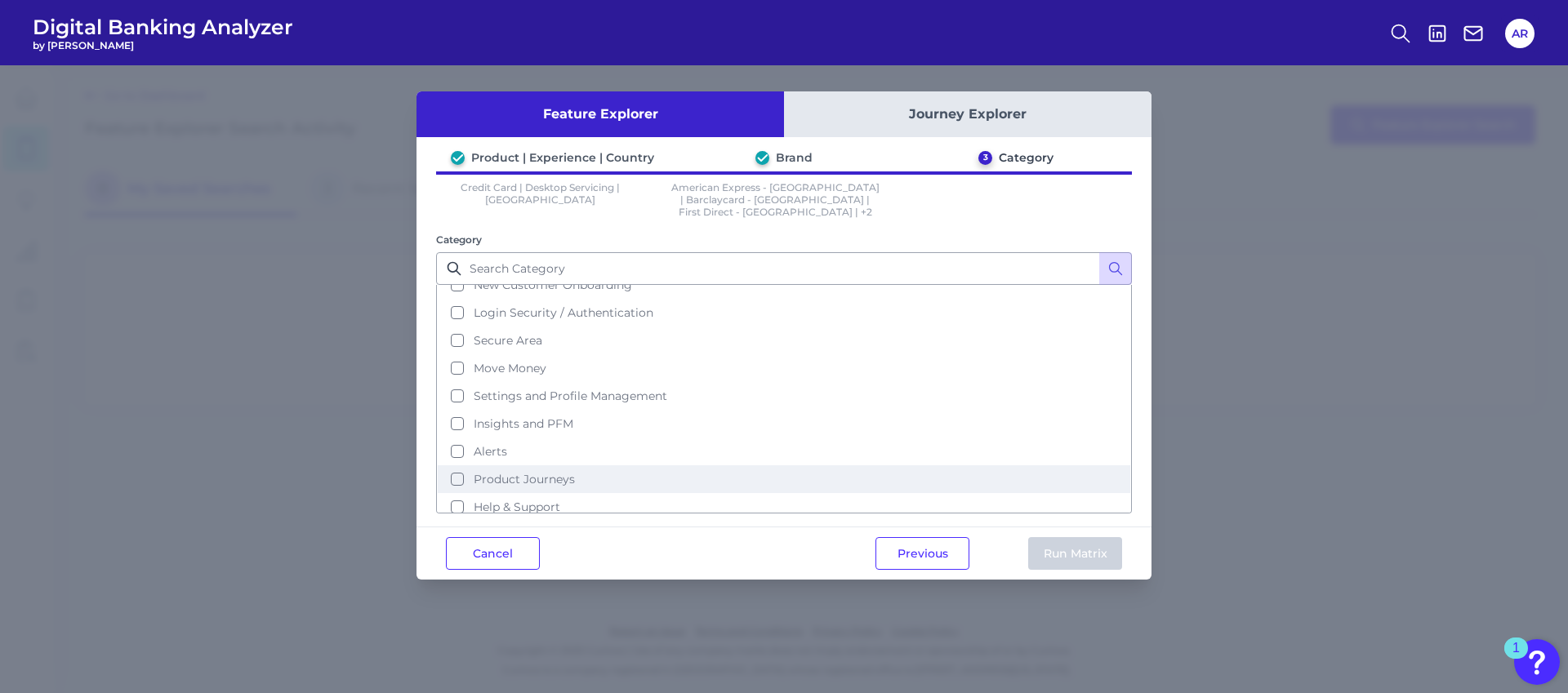
click at [635, 466] on button "Product Journeys" at bounding box center [784, 479] width 692 height 28
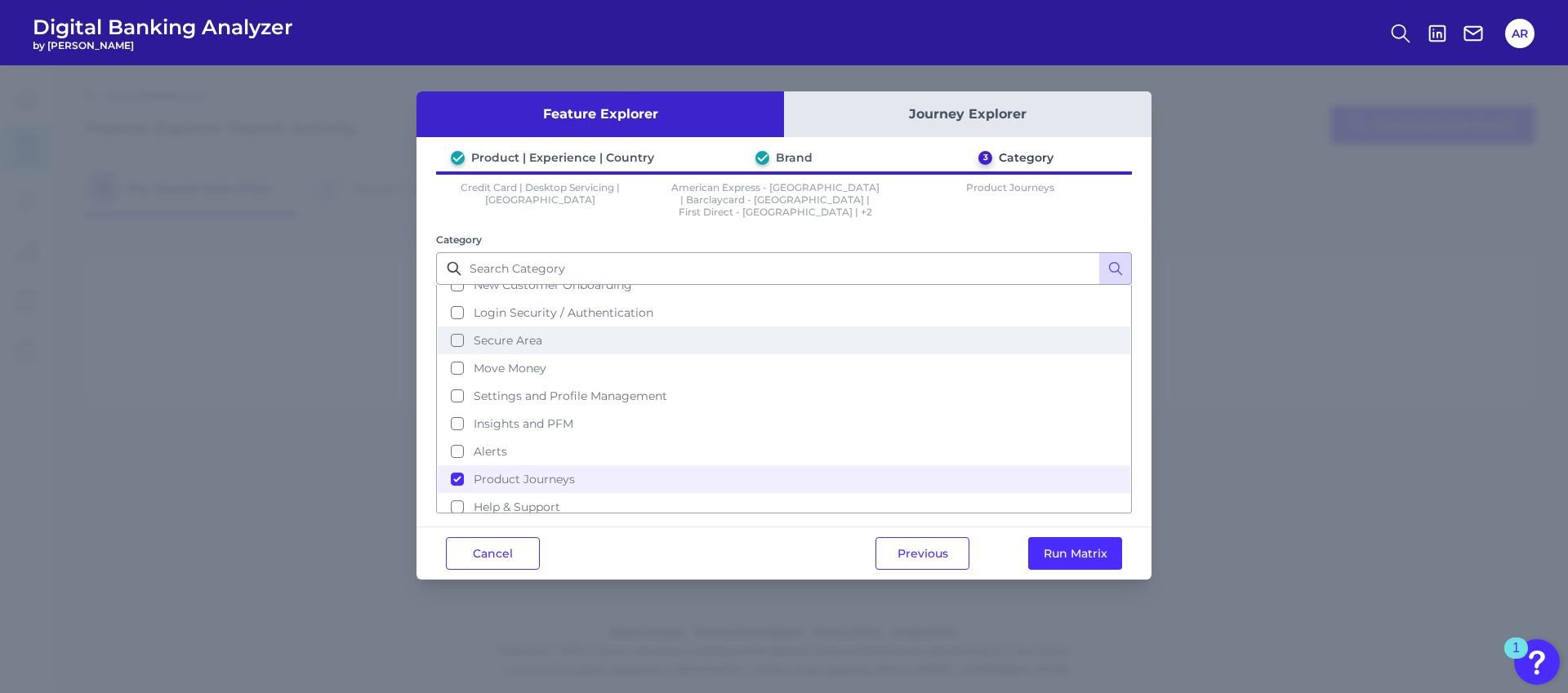
click at [568, 333] on button "Secure Area" at bounding box center [784, 340] width 692 height 28
click at [570, 334] on button "Secure Area" at bounding box center [784, 340] width 692 height 28
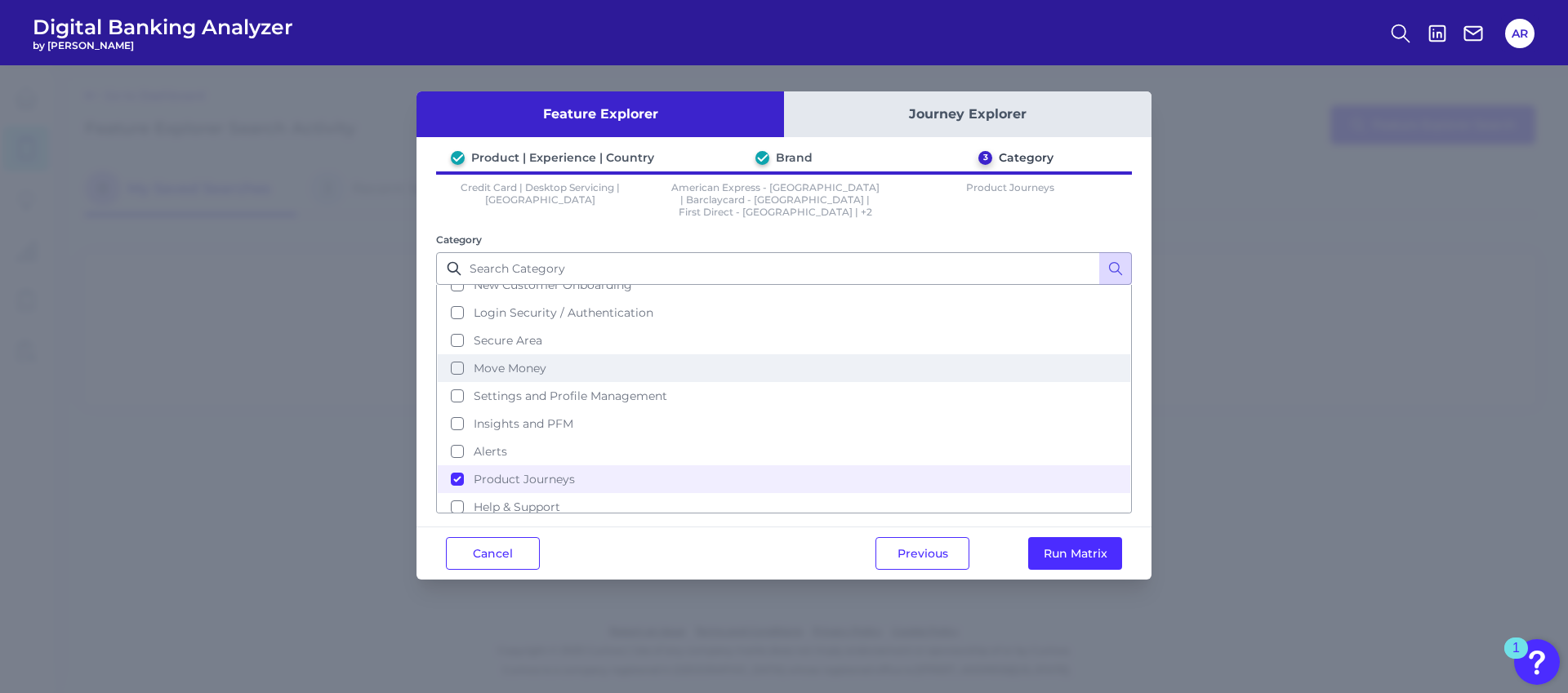
click at [579, 354] on button "Move Money" at bounding box center [784, 367] width 692 height 28
click at [1091, 548] on button "Run Matrix" at bounding box center [1076, 554] width 94 height 33
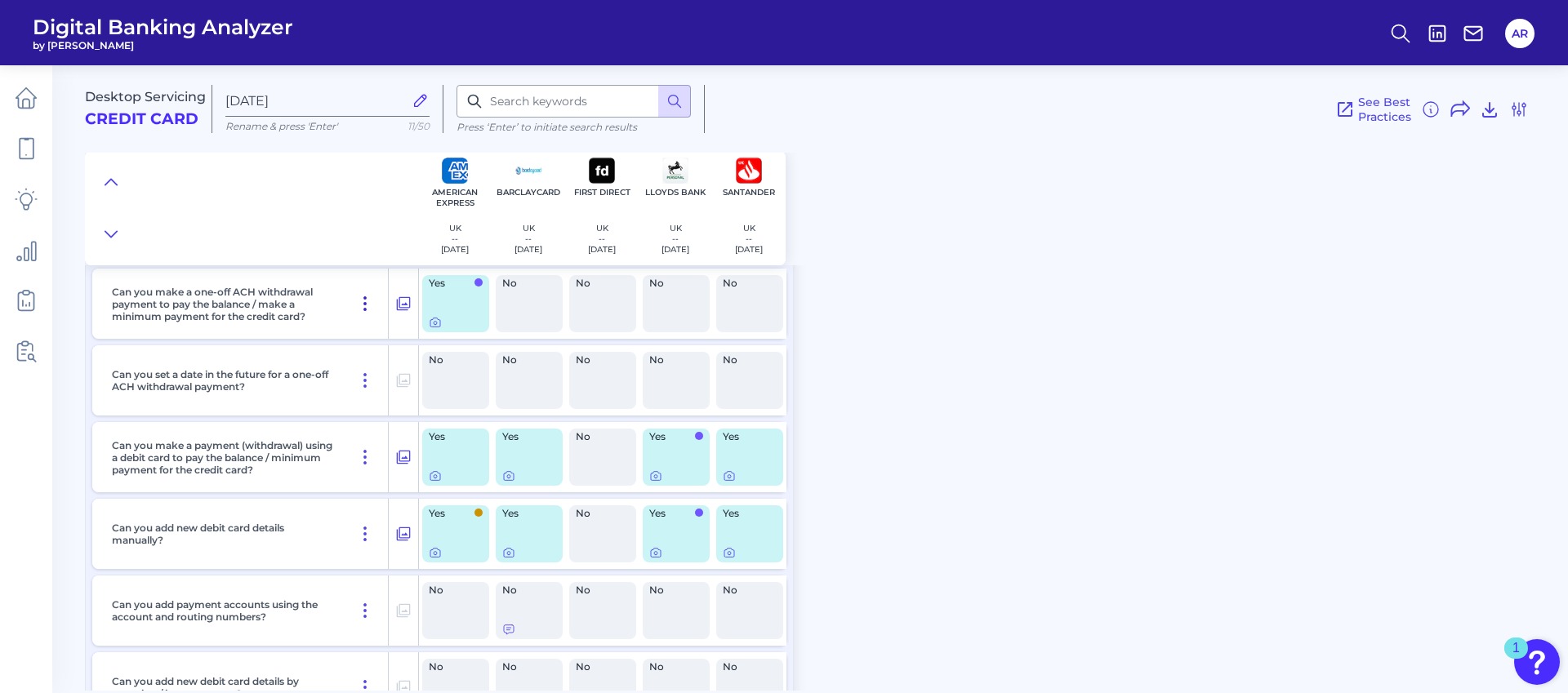
scroll to position [96, 0]
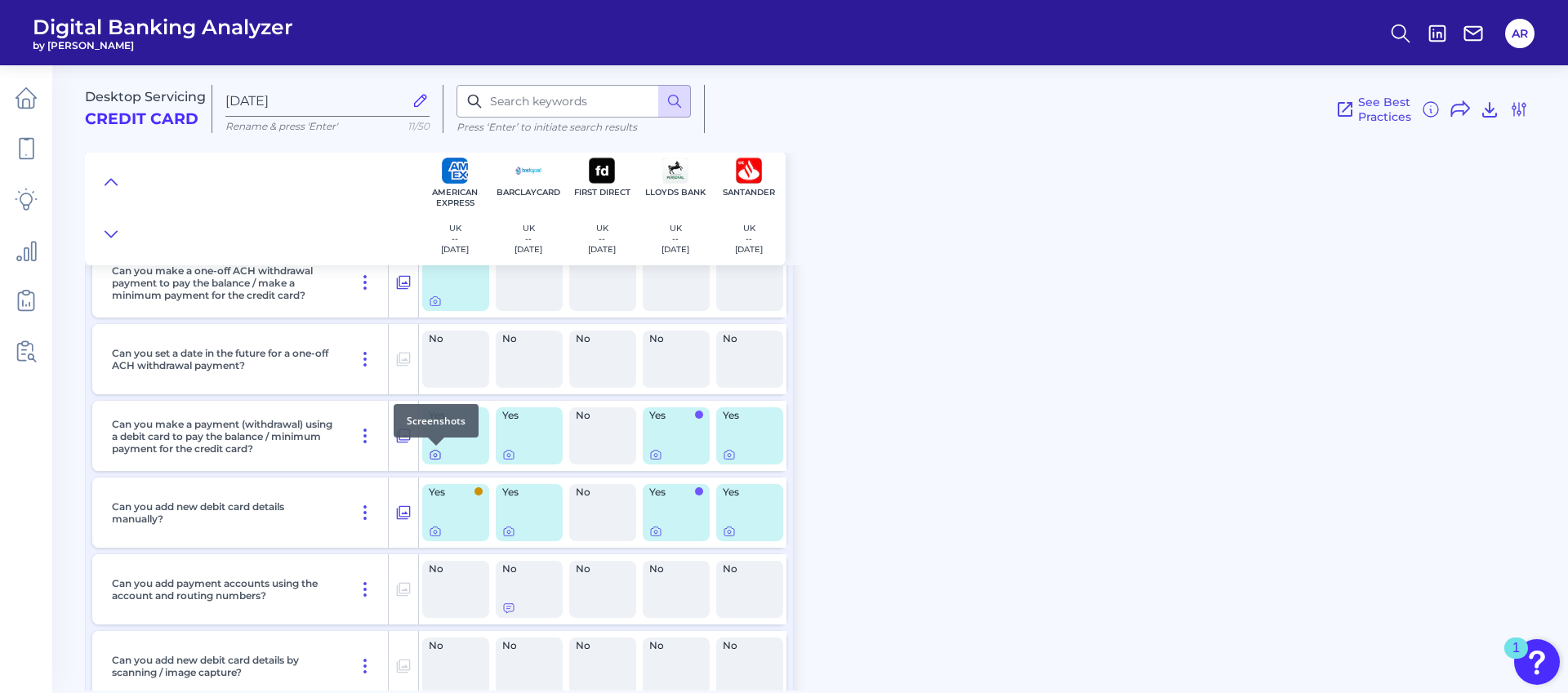
click at [435, 456] on icon at bounding box center [435, 454] width 13 height 13
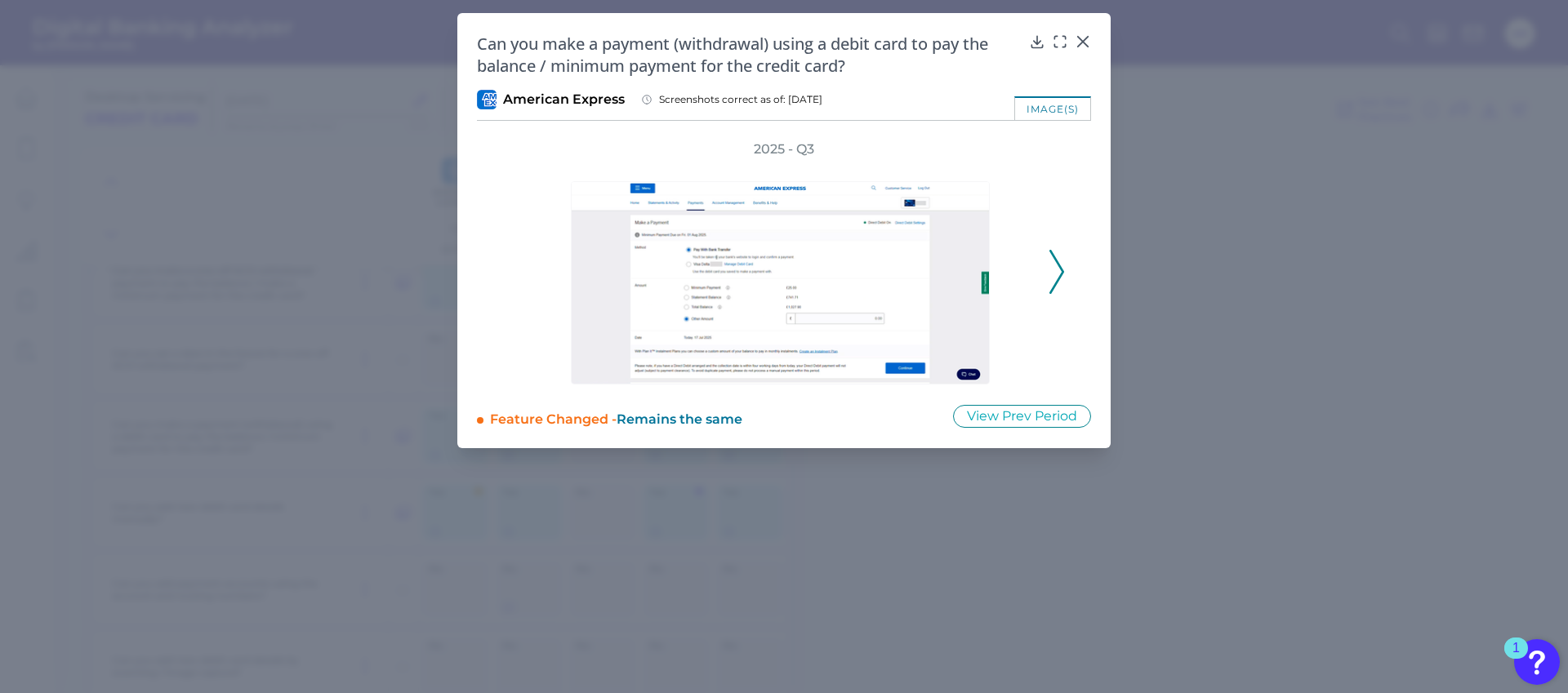
click at [1060, 271] on icon at bounding box center [1057, 272] width 15 height 44
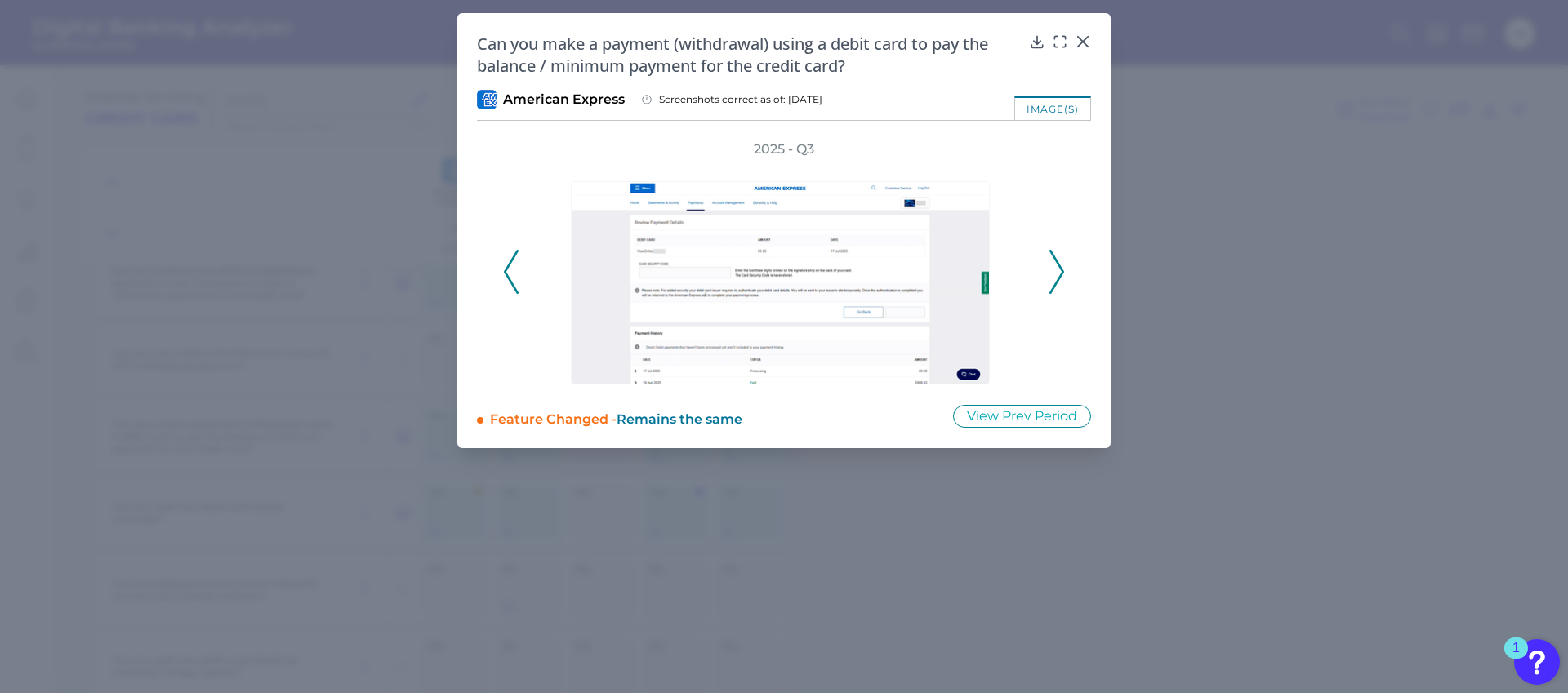
click at [1060, 271] on icon at bounding box center [1057, 272] width 15 height 44
click at [969, 268] on img at bounding box center [780, 282] width 419 height 203
click at [989, 173] on div at bounding box center [987, 181] width 16 height 16
click at [989, 165] on icon at bounding box center [989, 168] width 20 height 20
click at [981, 166] on icon at bounding box center [988, 167] width 28 height 28
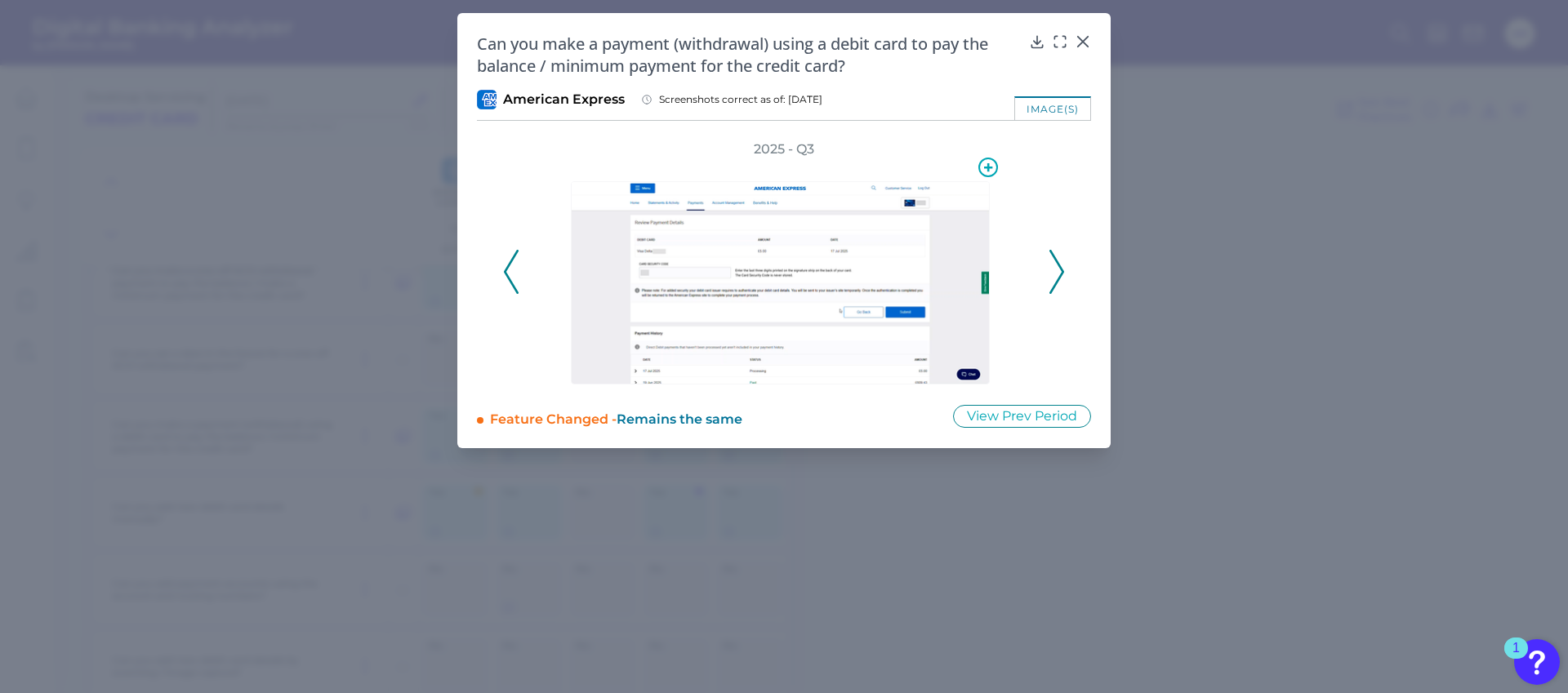
click at [881, 208] on img at bounding box center [780, 282] width 419 height 203
click at [830, 303] on img at bounding box center [780, 282] width 419 height 203
click at [1072, 272] on div "2025 - Q3" at bounding box center [784, 262] width 614 height 244
click at [1060, 272] on icon at bounding box center [1057, 272] width 15 height 44
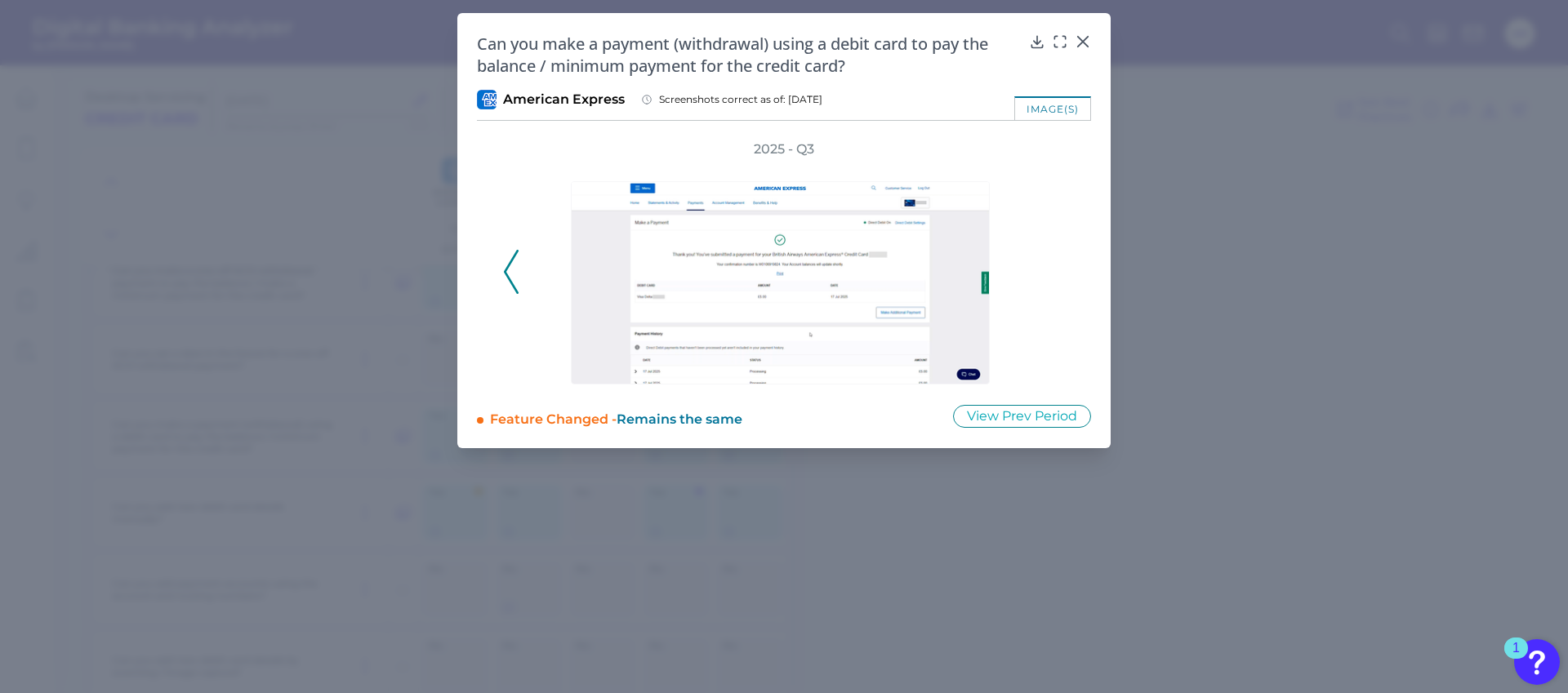
click at [1055, 269] on div "2025 - Q3" at bounding box center [784, 262] width 562 height 244
click at [1087, 43] on icon at bounding box center [1083, 42] width 16 height 16
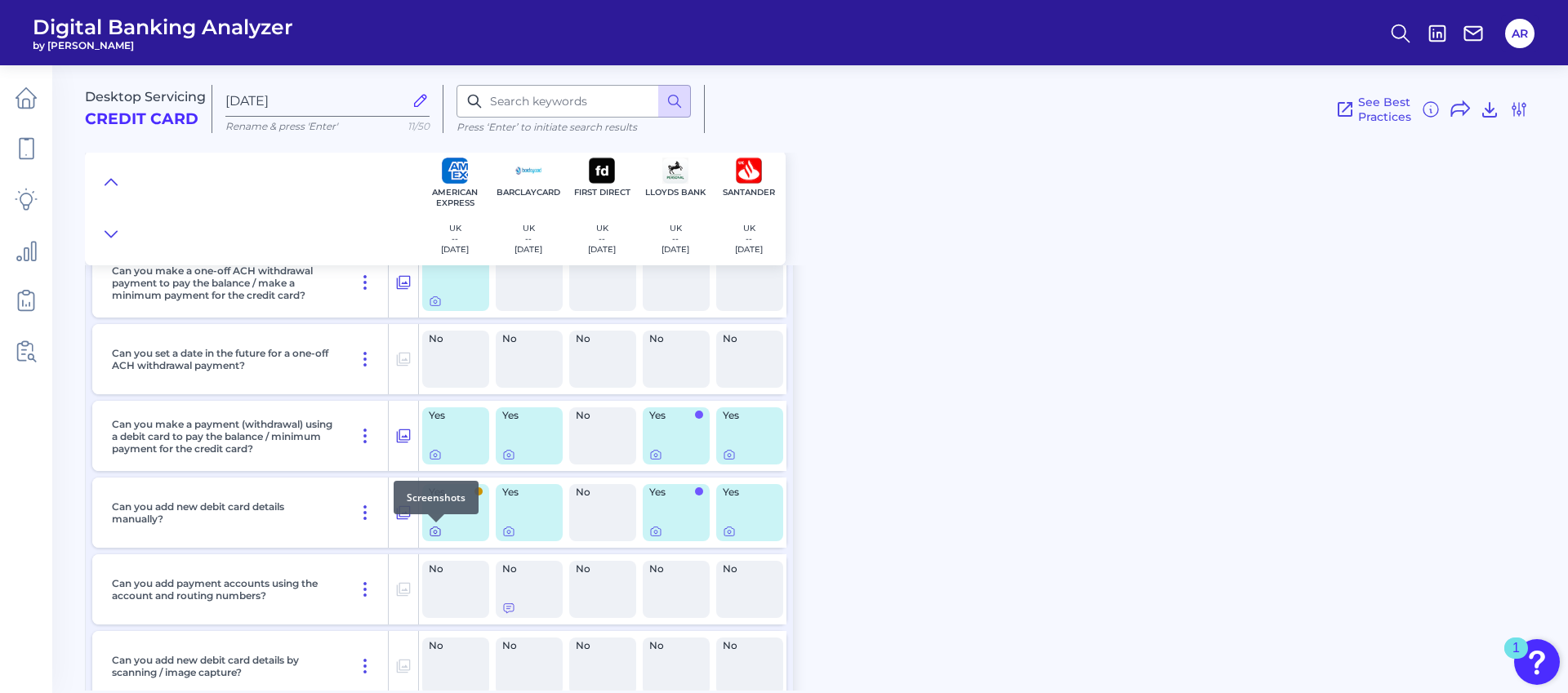
click at [439, 535] on icon at bounding box center [435, 532] width 10 height 9
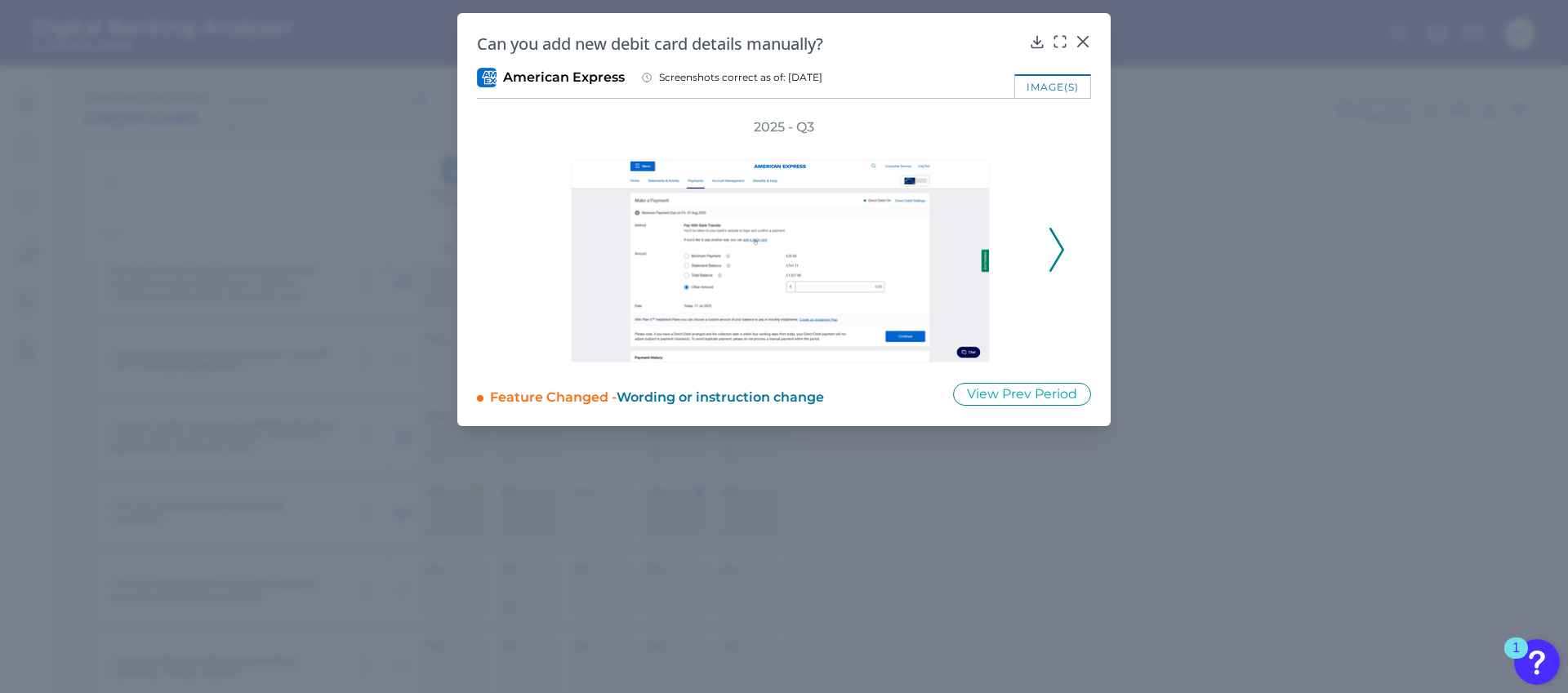
click at [1060, 247] on polyline at bounding box center [1057, 249] width 12 height 42
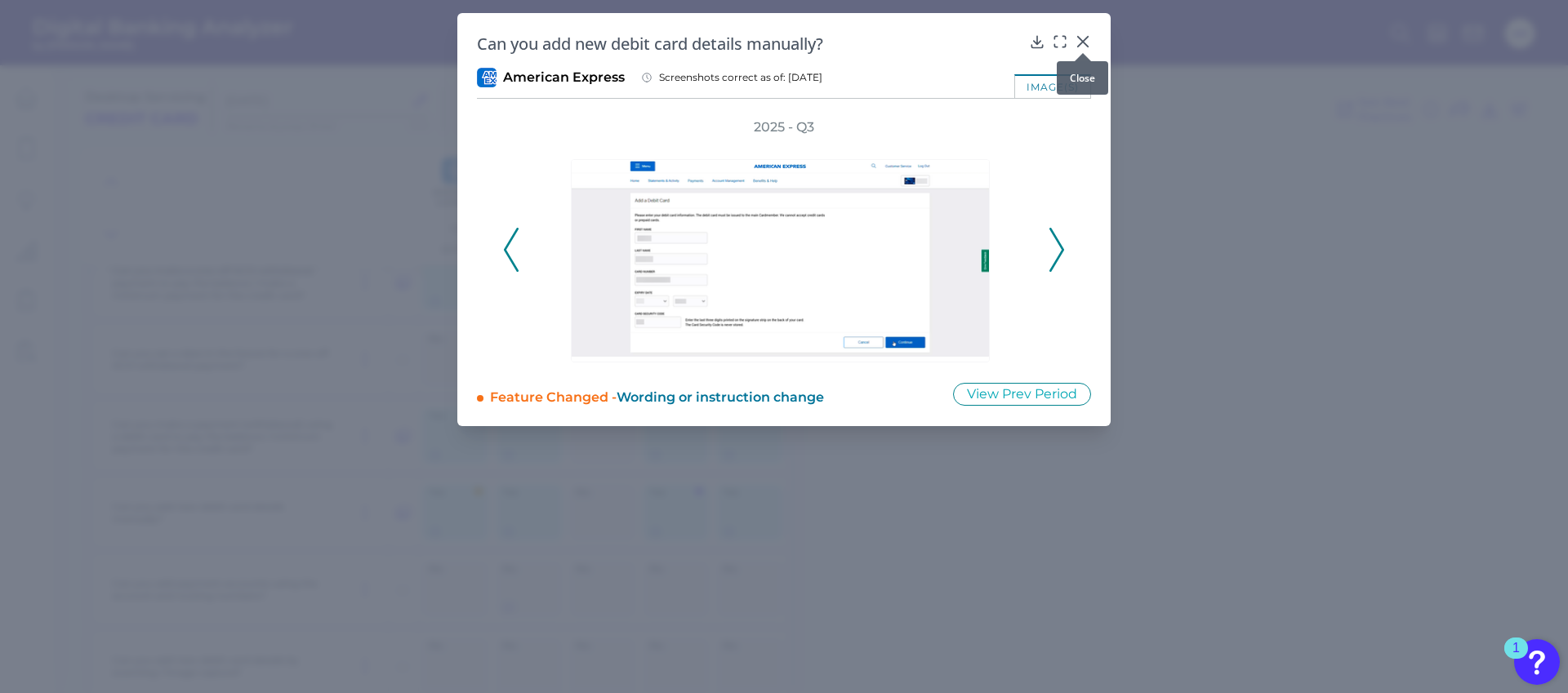
click at [1085, 42] on icon at bounding box center [1083, 42] width 16 height 16
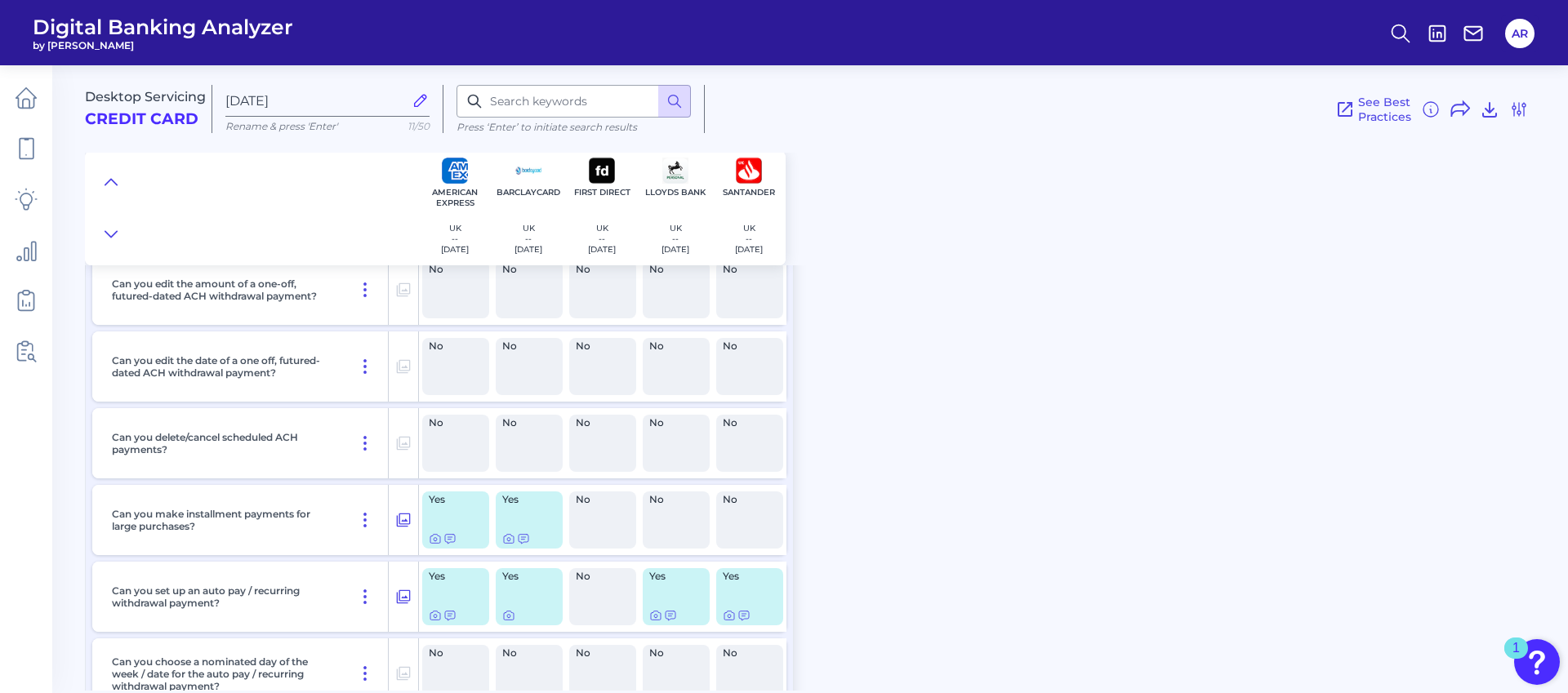
scroll to position [790, 0]
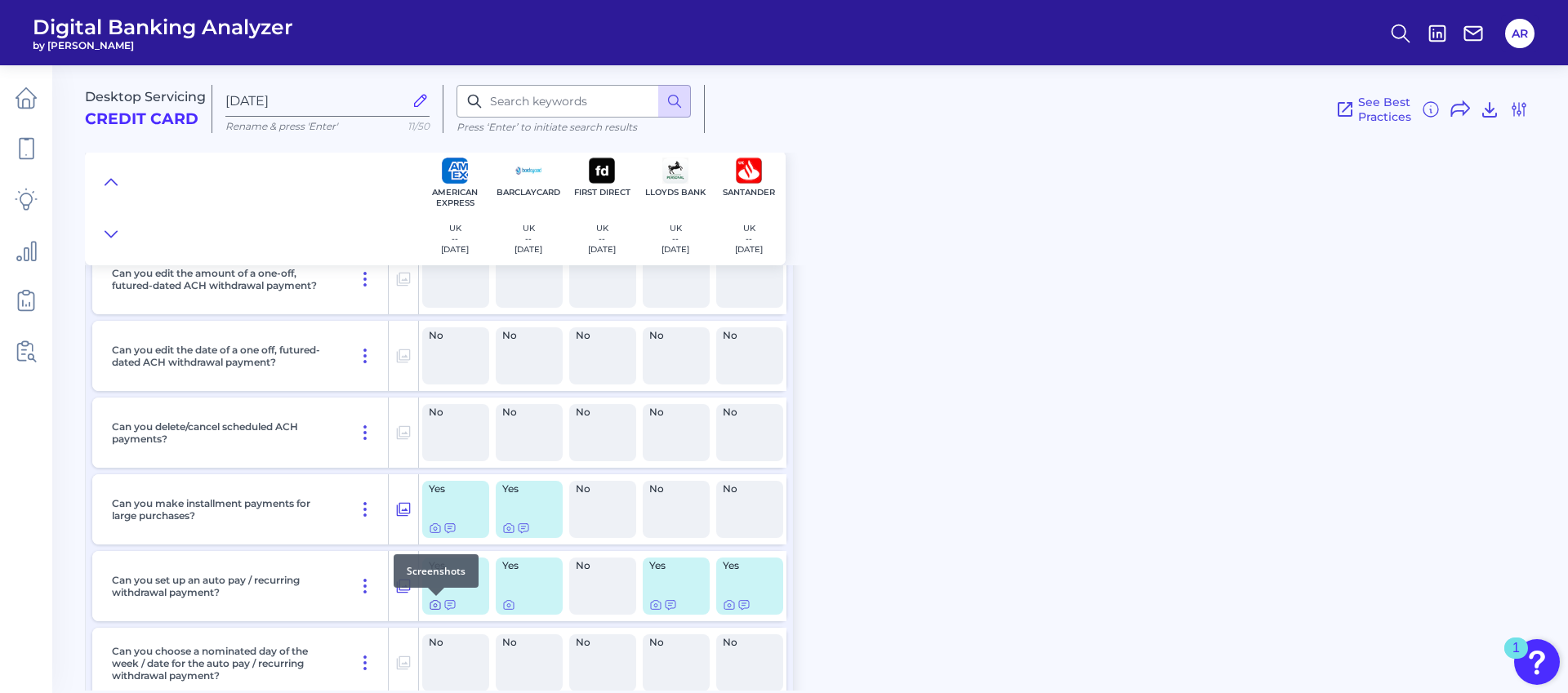
click at [436, 604] on icon at bounding box center [436, 606] width 4 height 4
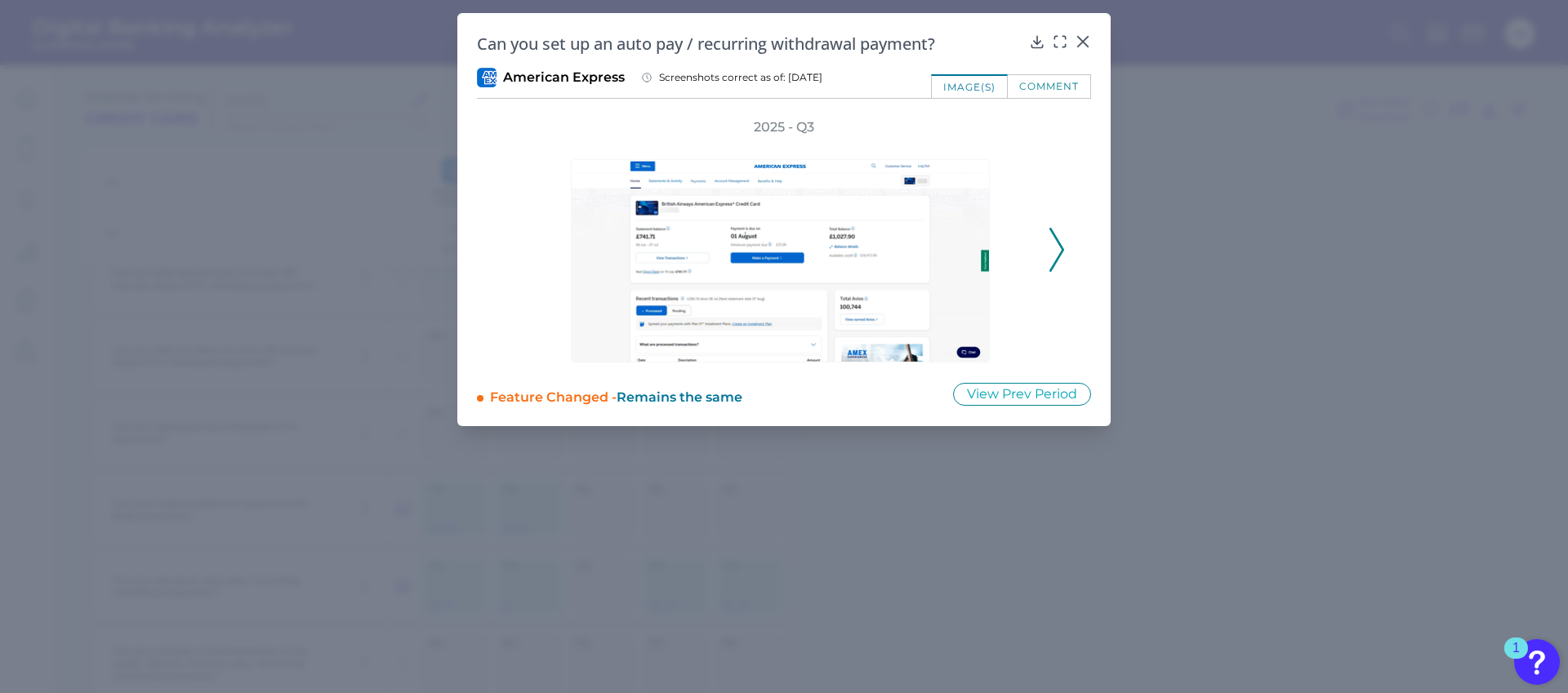
click at [1061, 255] on icon at bounding box center [1057, 250] width 15 height 44
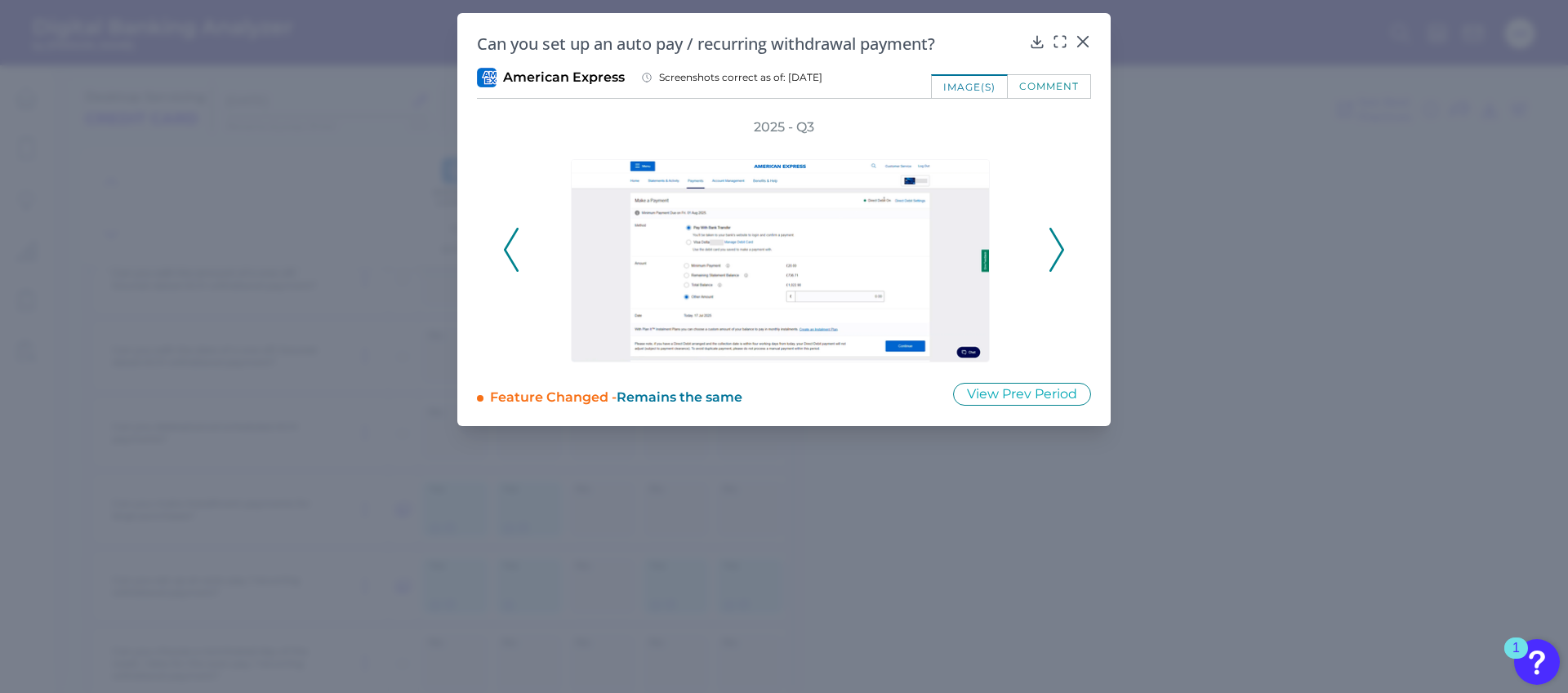
click at [1061, 255] on icon at bounding box center [1057, 250] width 15 height 44
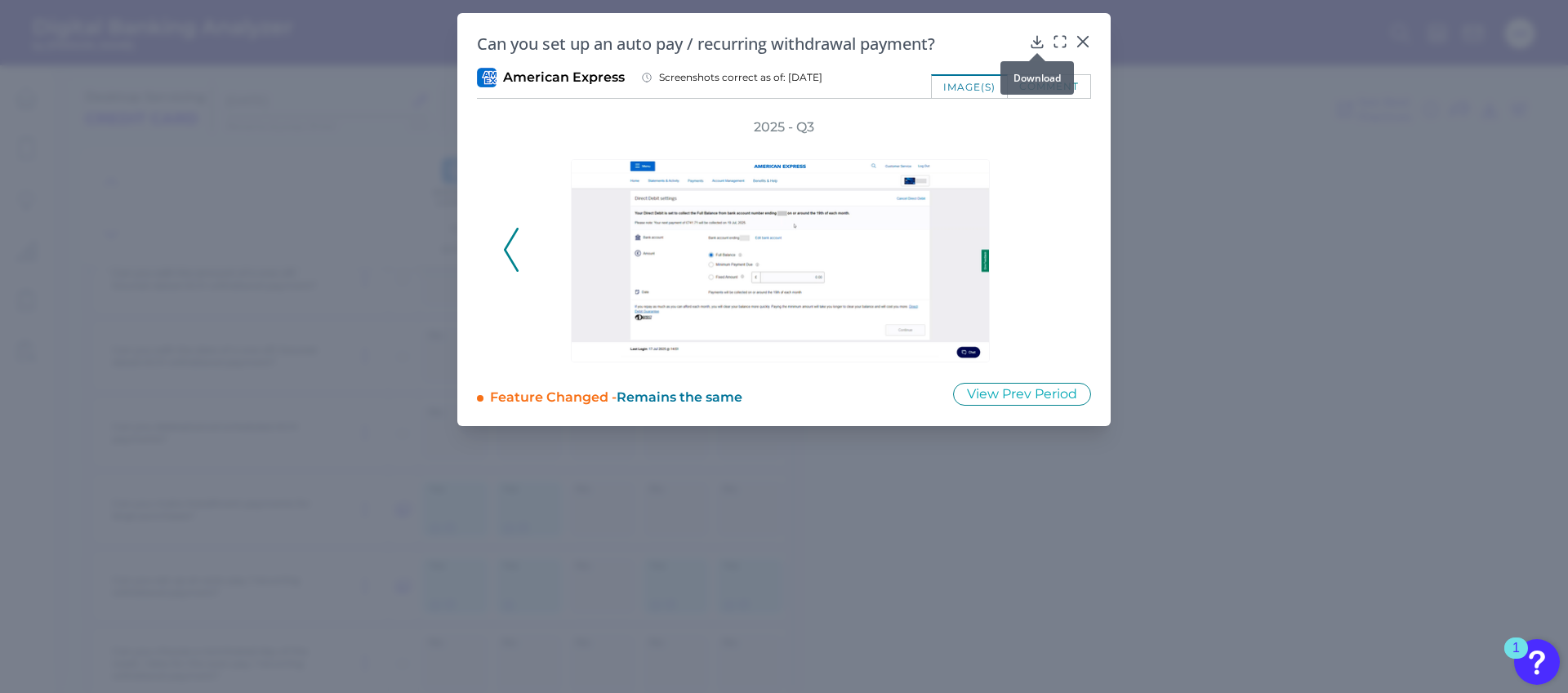
click at [1030, 41] on icon at bounding box center [1037, 42] width 16 height 16
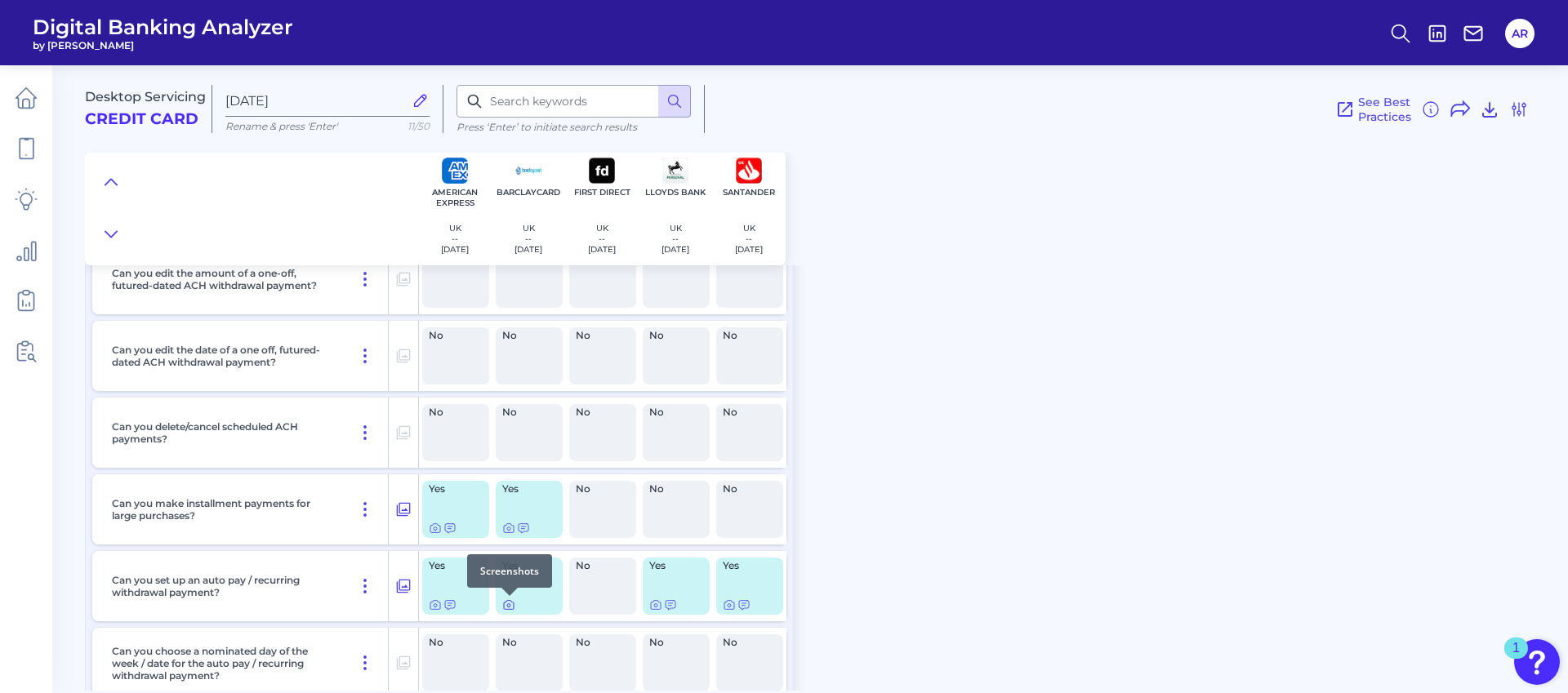
click at [508, 605] on icon at bounding box center [508, 605] width 13 height 13
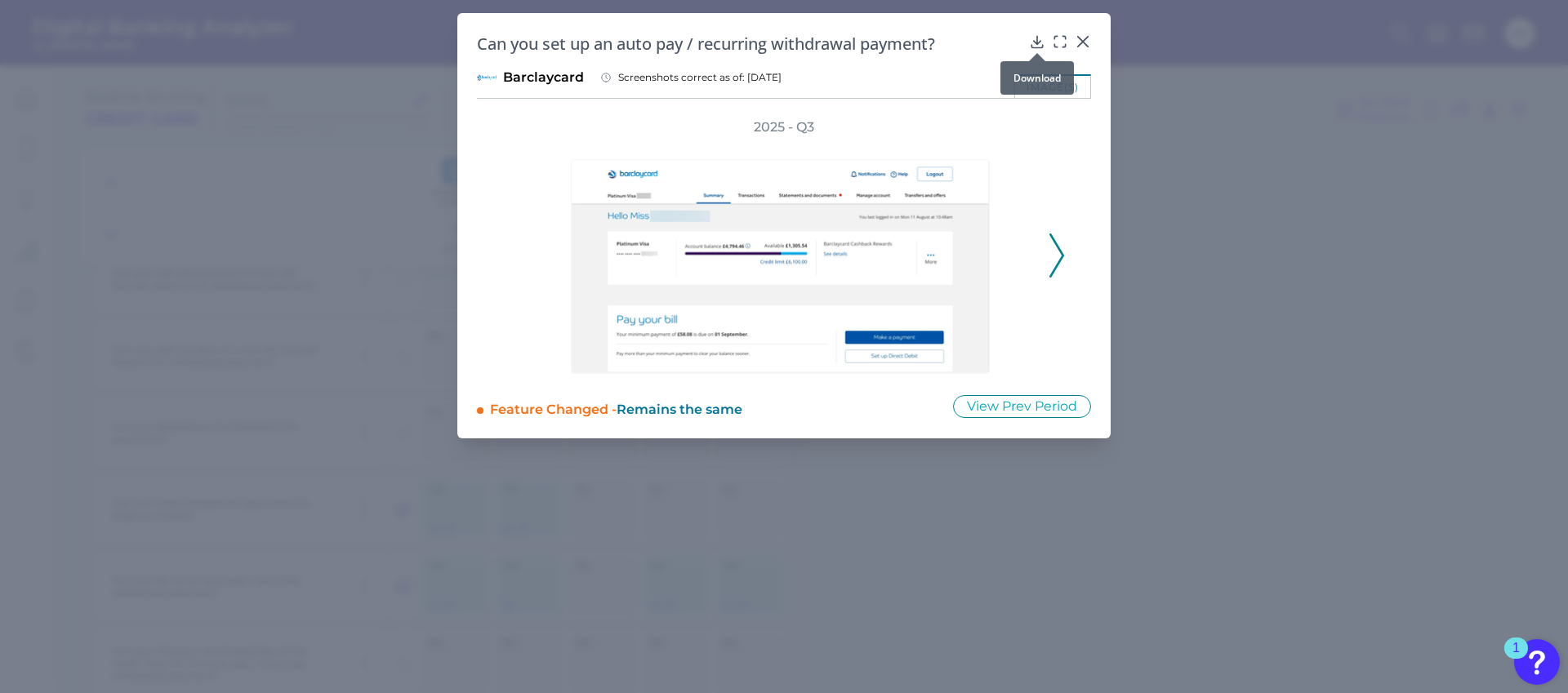
click at [1042, 37] on icon at bounding box center [1037, 42] width 16 height 16
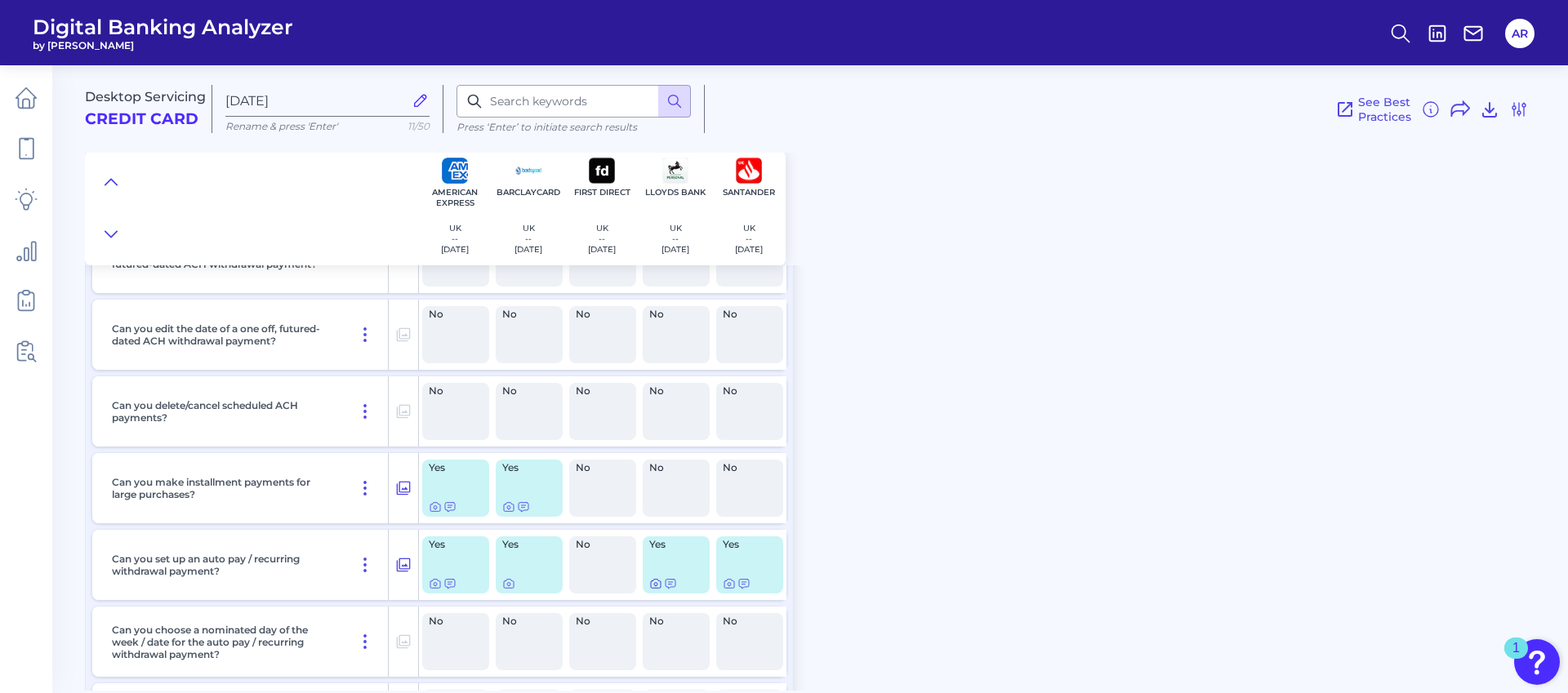
scroll to position [822, 0]
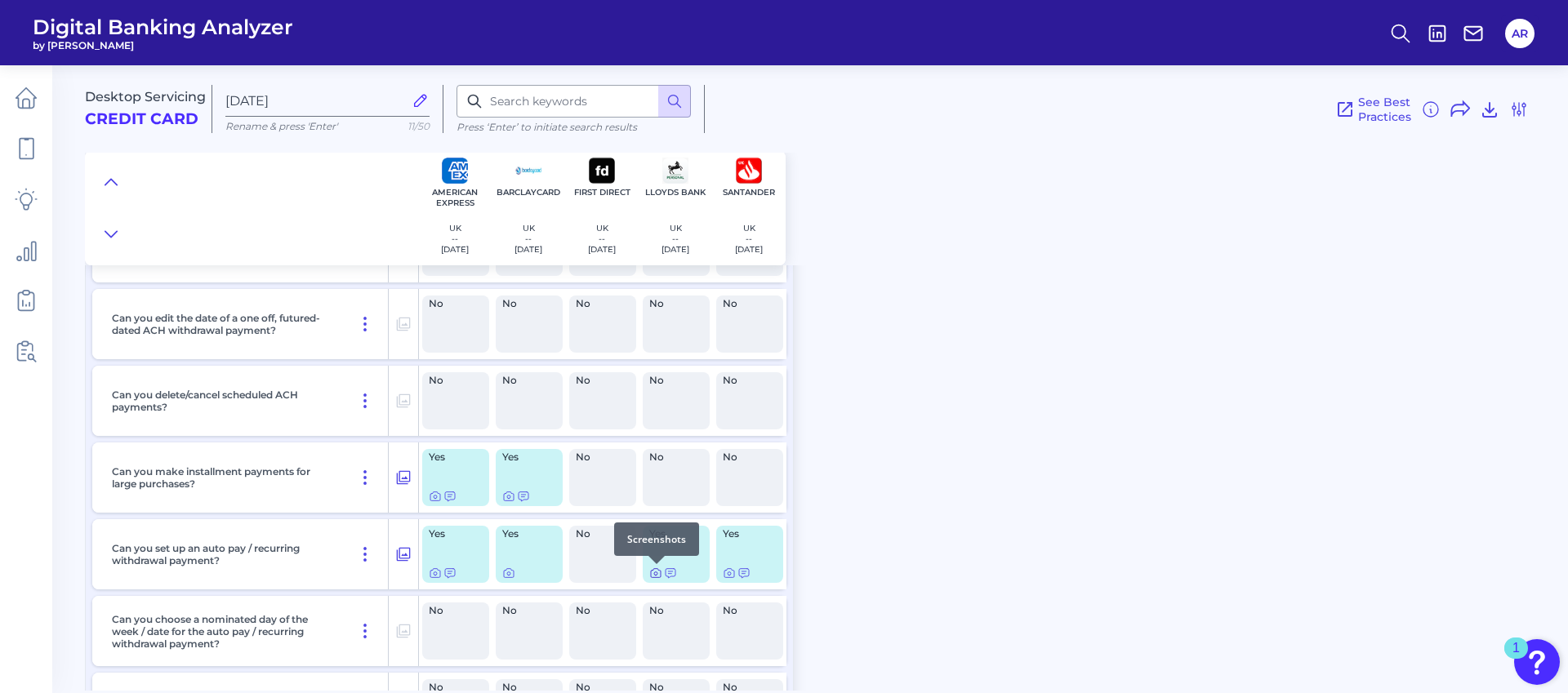
click at [652, 574] on icon at bounding box center [656, 573] width 13 height 13
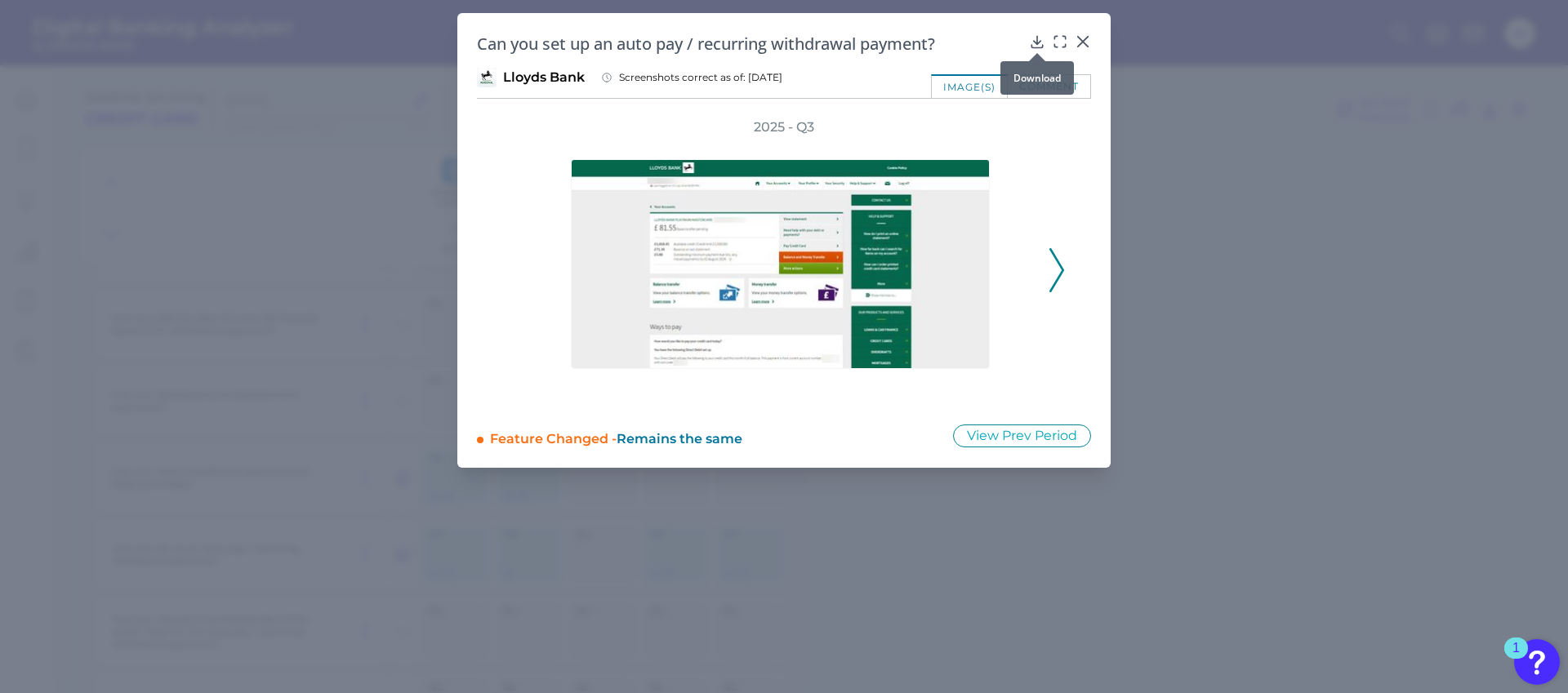
click at [1043, 43] on icon at bounding box center [1037, 42] width 16 height 16
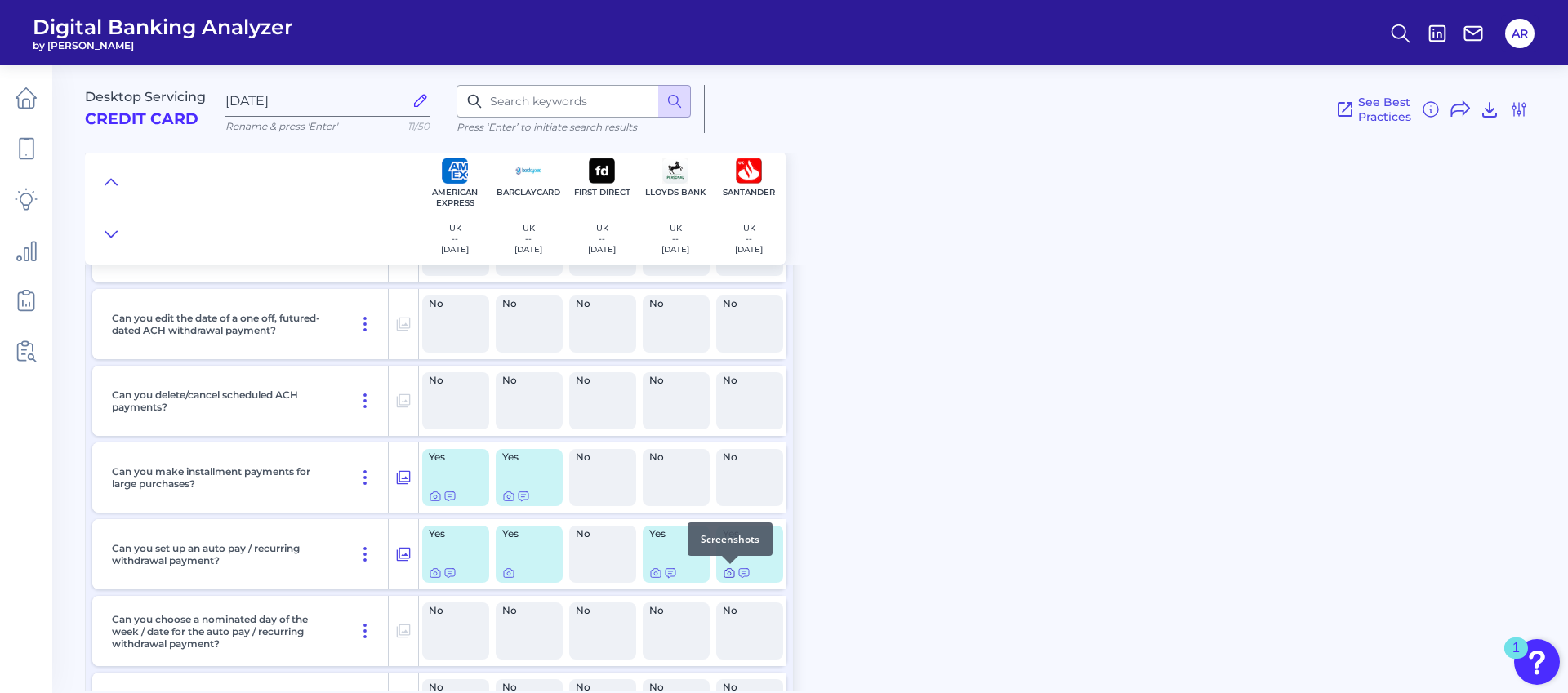
click at [728, 578] on icon at bounding box center [729, 573] width 13 height 13
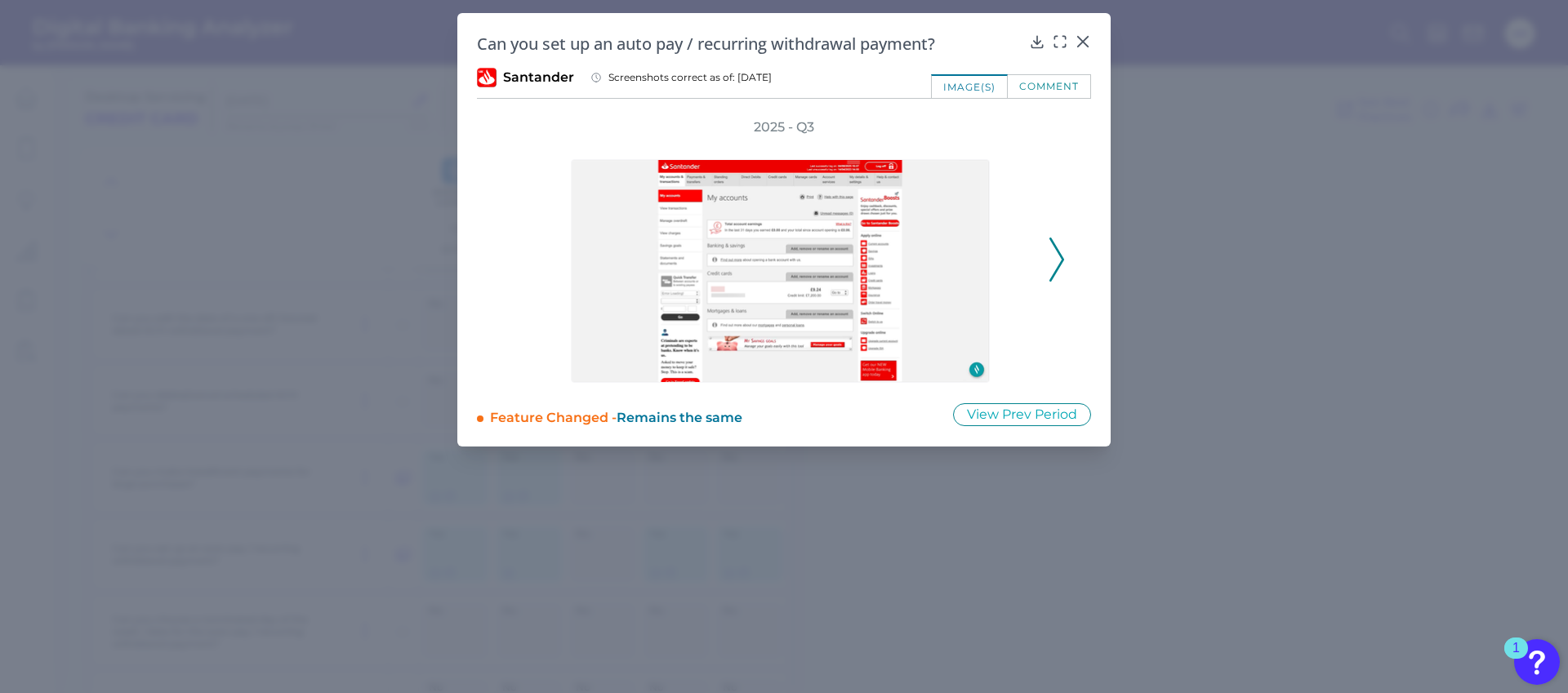
click at [1028, 40] on div "Can you set up an auto pay / recurring withdrawal payment?" at bounding box center [784, 43] width 614 height 22
click at [1031, 43] on icon at bounding box center [1037, 42] width 16 height 16
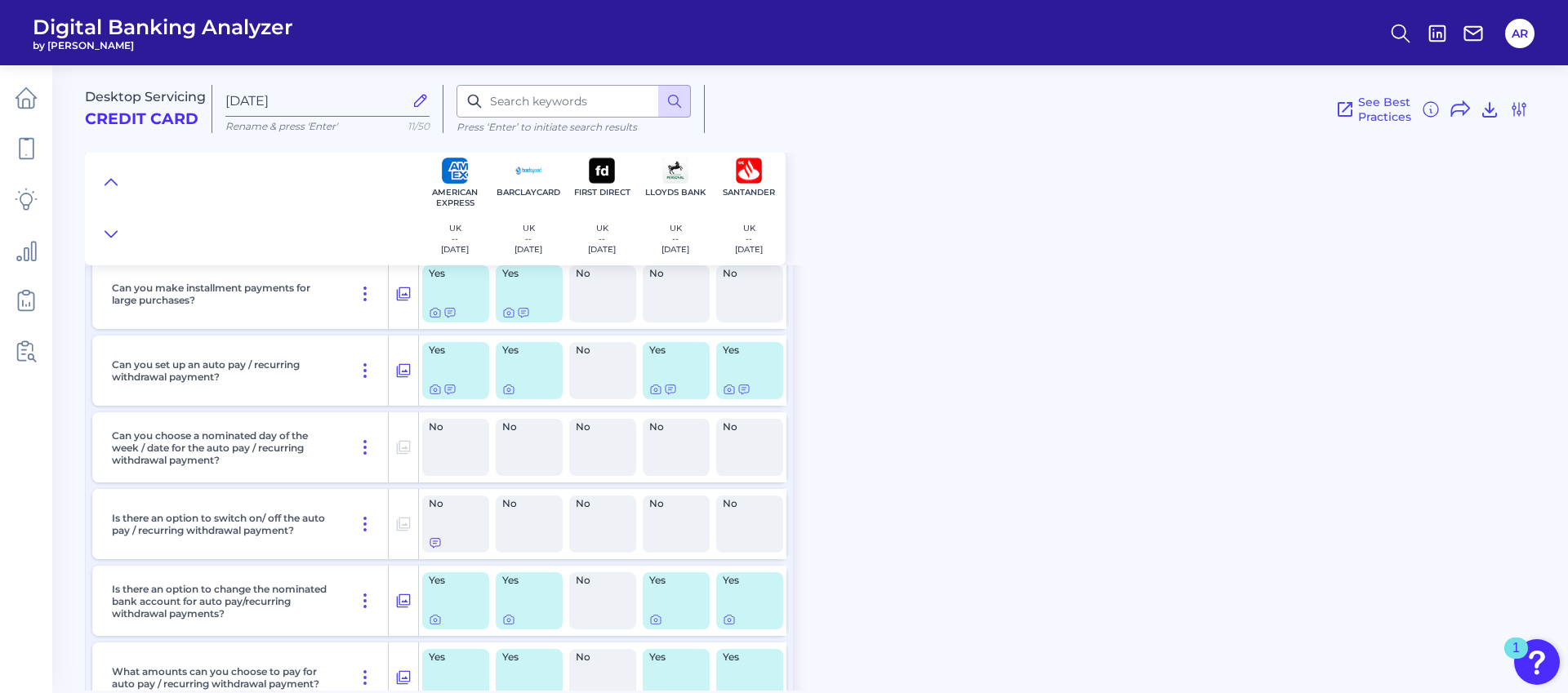
scroll to position [1027, 0]
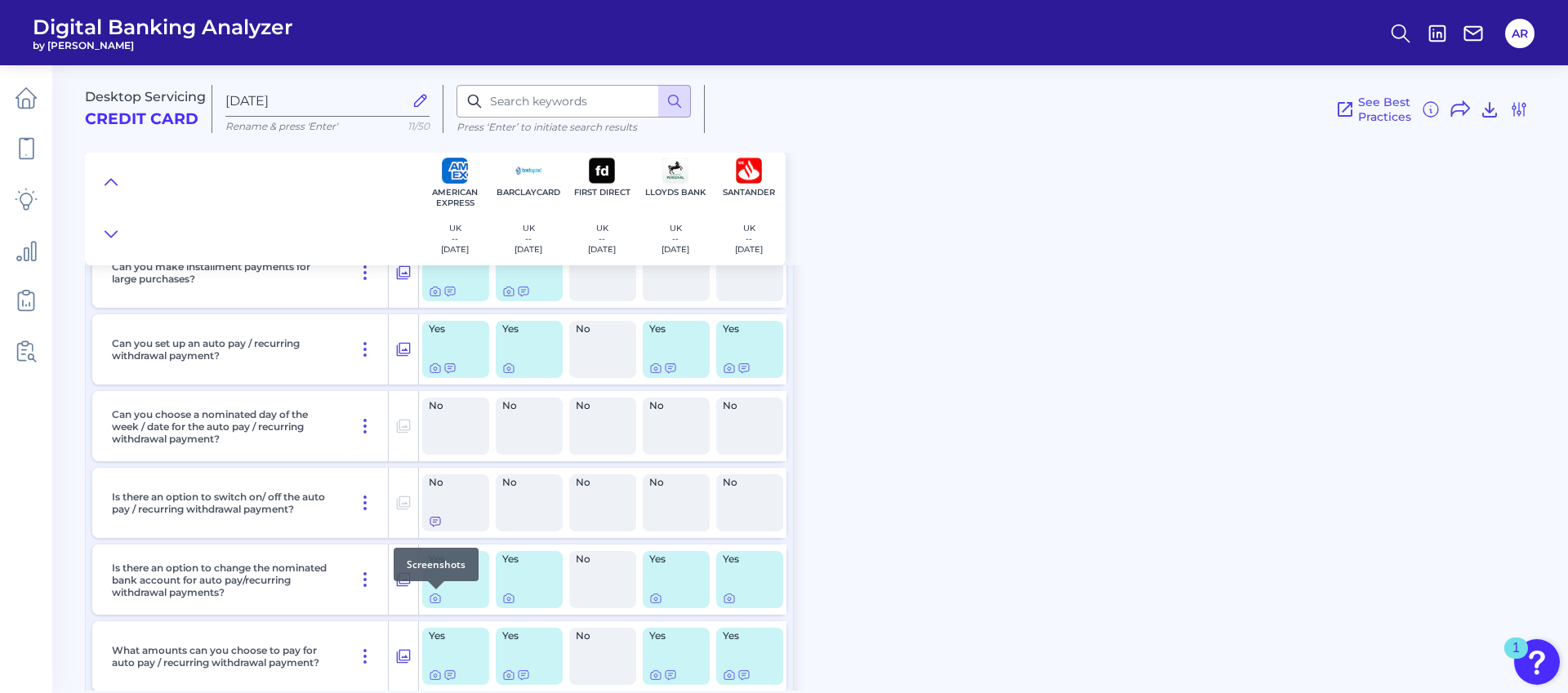
click at [430, 596] on div at bounding box center [436, 589] width 16 height 16
click at [440, 596] on div at bounding box center [436, 589] width 16 height 16
click at [437, 600] on icon at bounding box center [435, 598] width 13 height 13
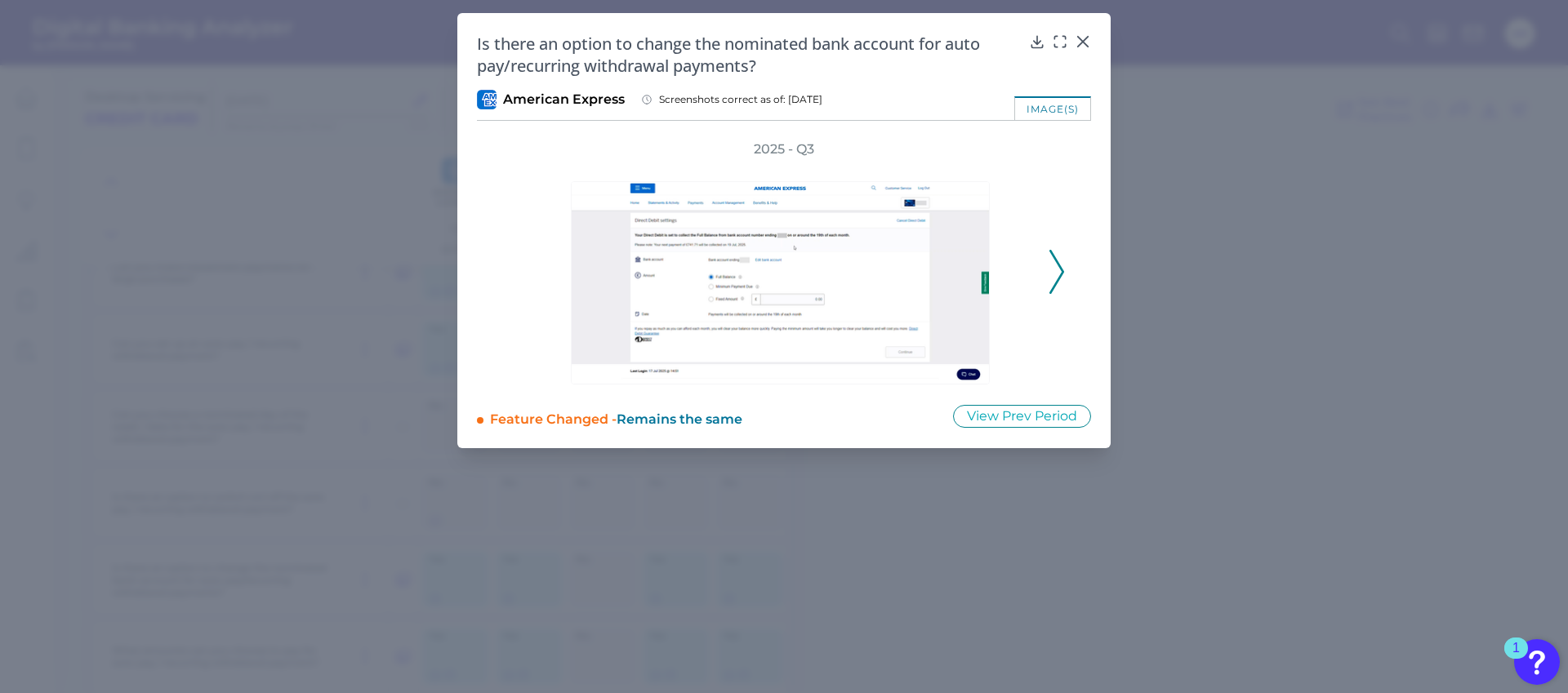
click at [1060, 280] on icon at bounding box center [1057, 272] width 15 height 44
click at [513, 262] on icon at bounding box center [511, 272] width 15 height 44
click at [1081, 35] on icon at bounding box center [1083, 42] width 16 height 16
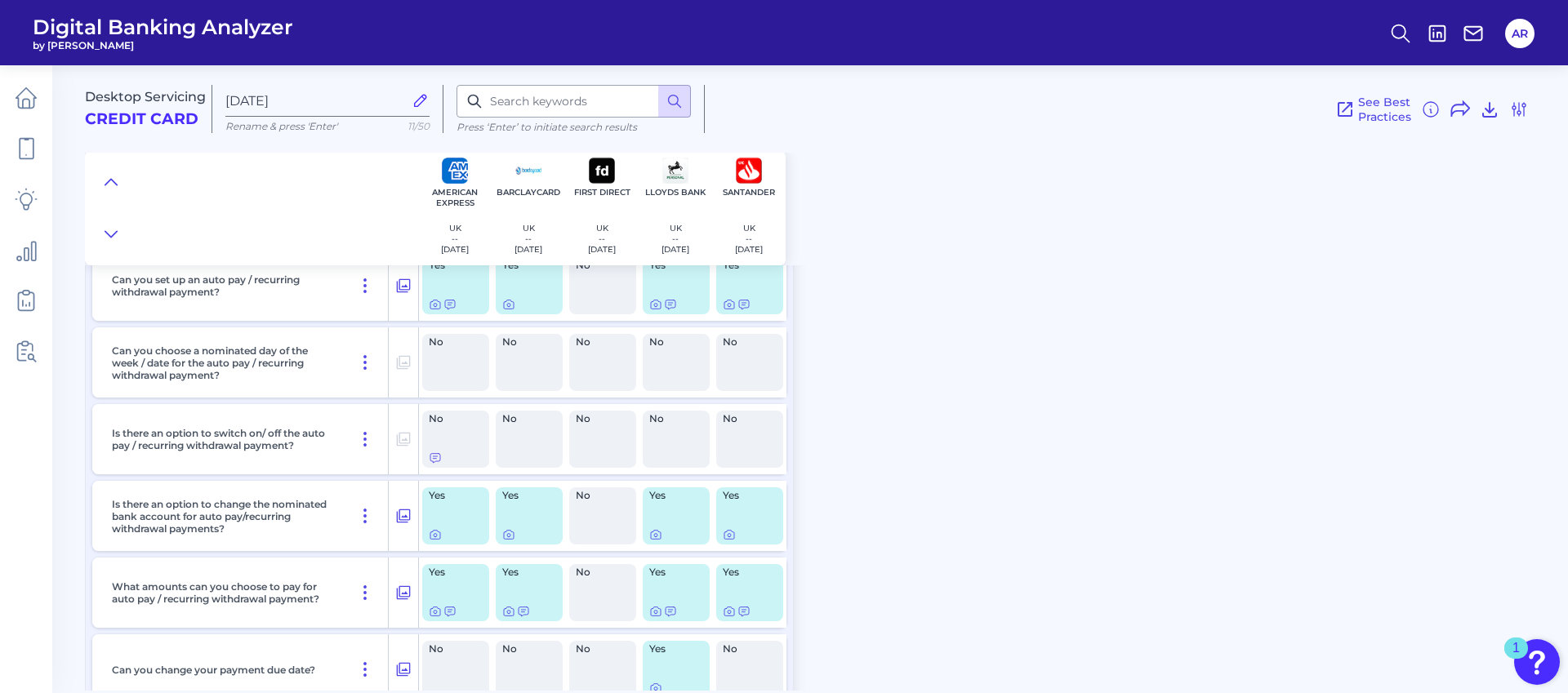
scroll to position [1112, 0]
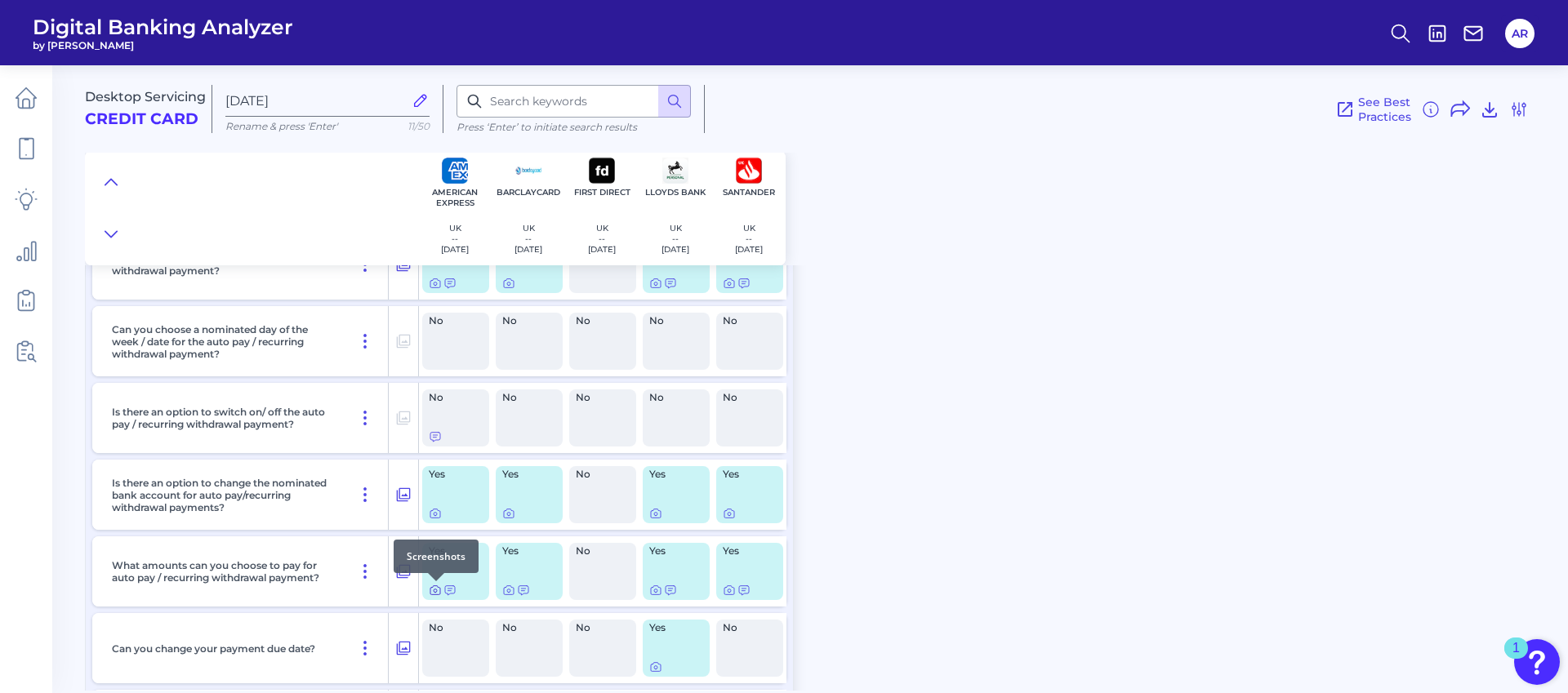
click at [430, 591] on icon at bounding box center [435, 590] width 13 height 13
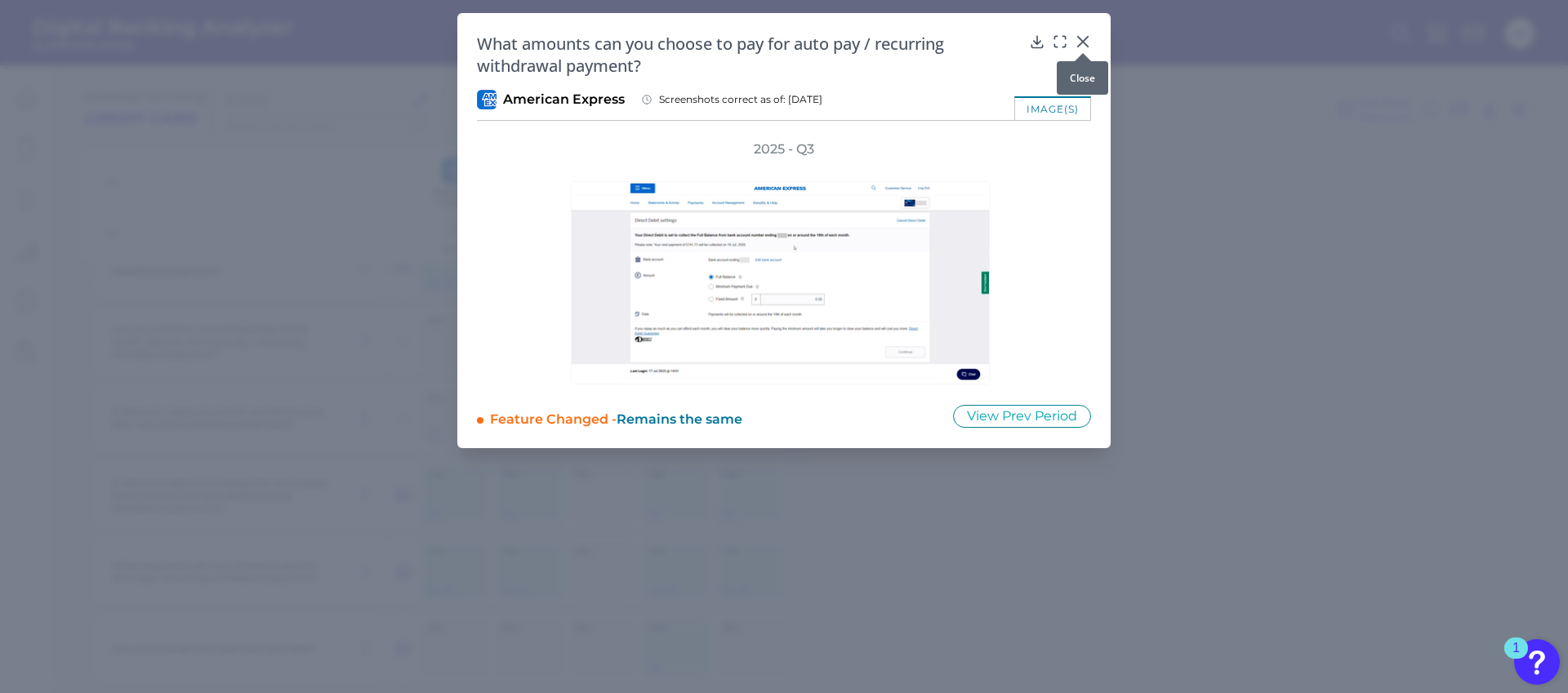
click at [1081, 43] on icon at bounding box center [1083, 41] width 10 height 10
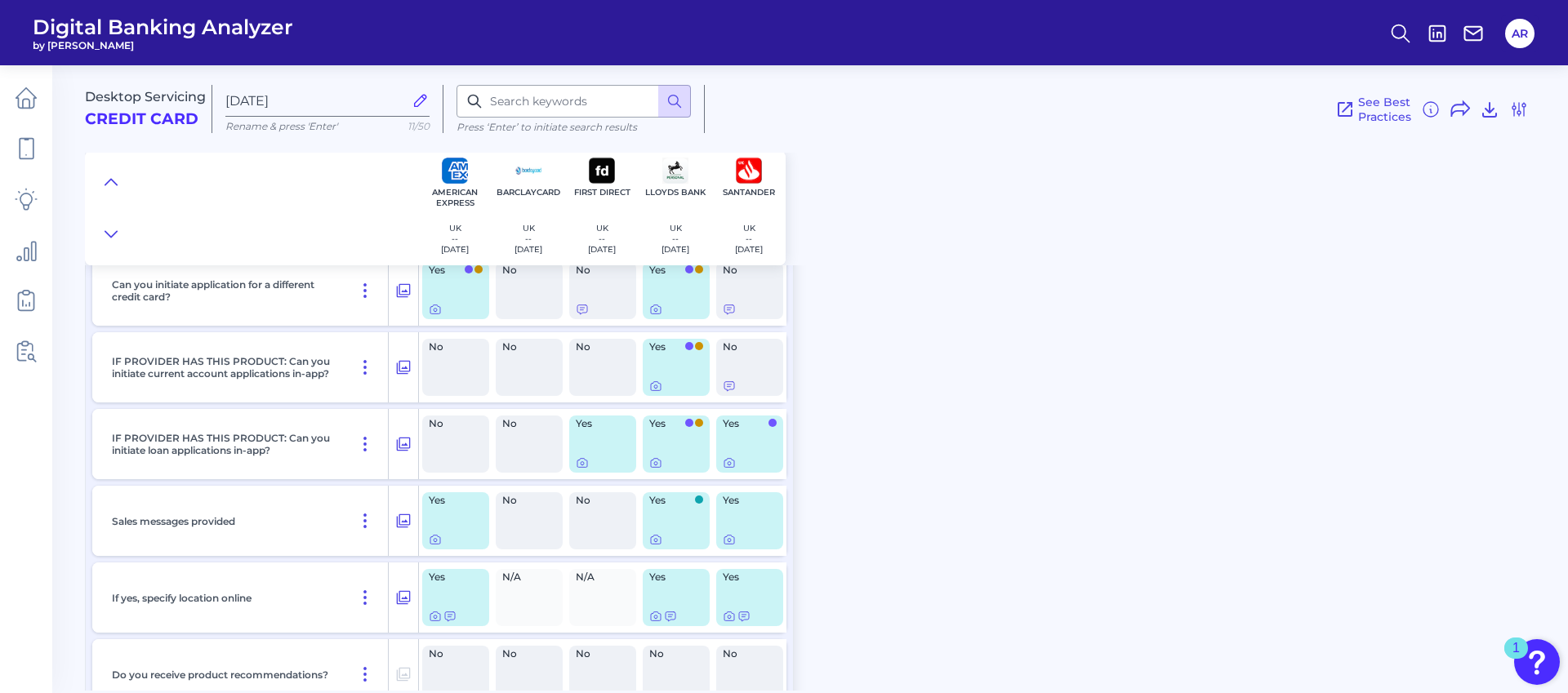
scroll to position [4673, 0]
